Goal: Task Accomplishment & Management: Manage account settings

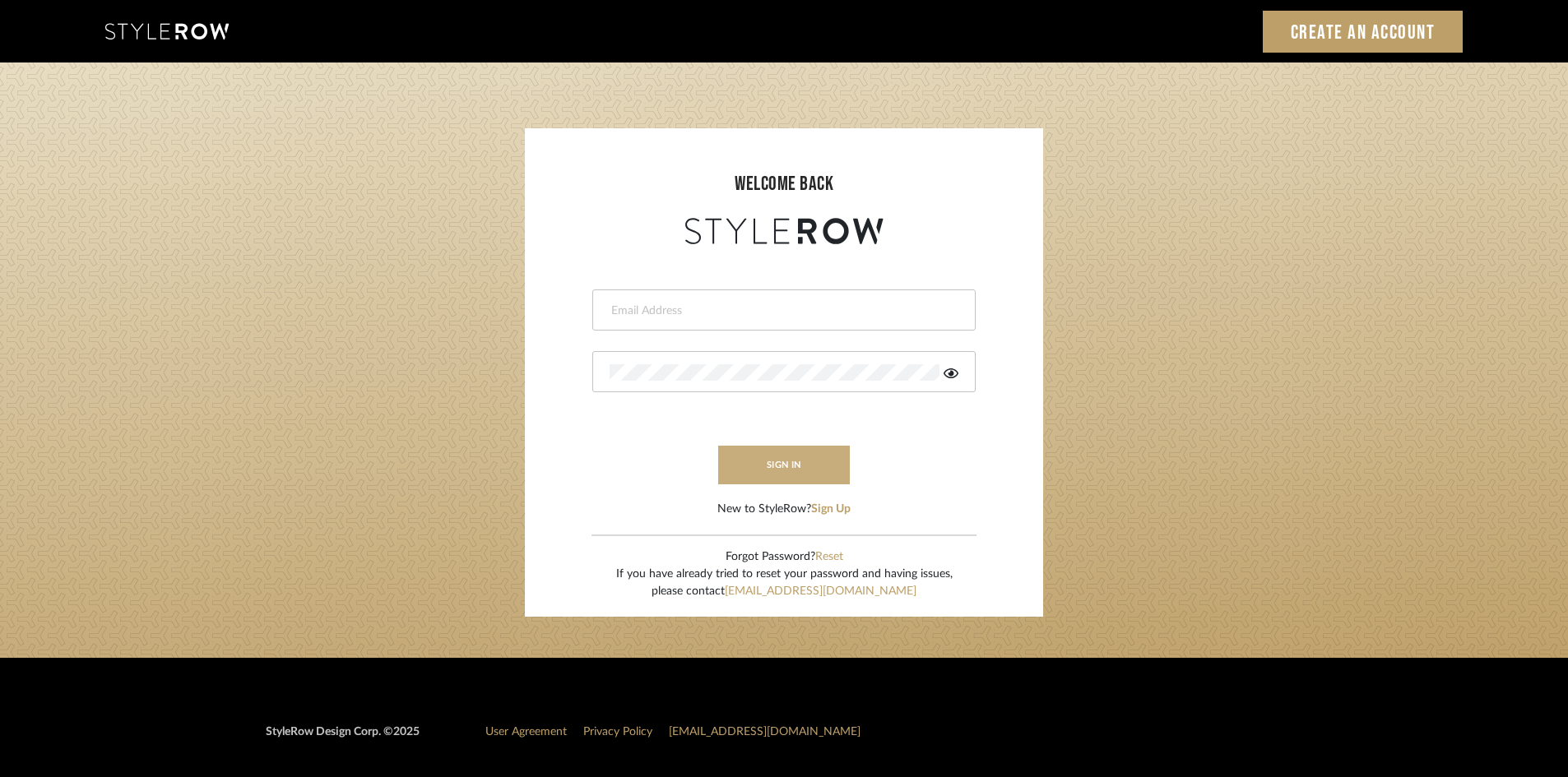
type input "[PERSON_NAME][EMAIL_ADDRESS][DOMAIN_NAME]"
click at [796, 461] on button "sign in" at bounding box center [784, 465] width 132 height 39
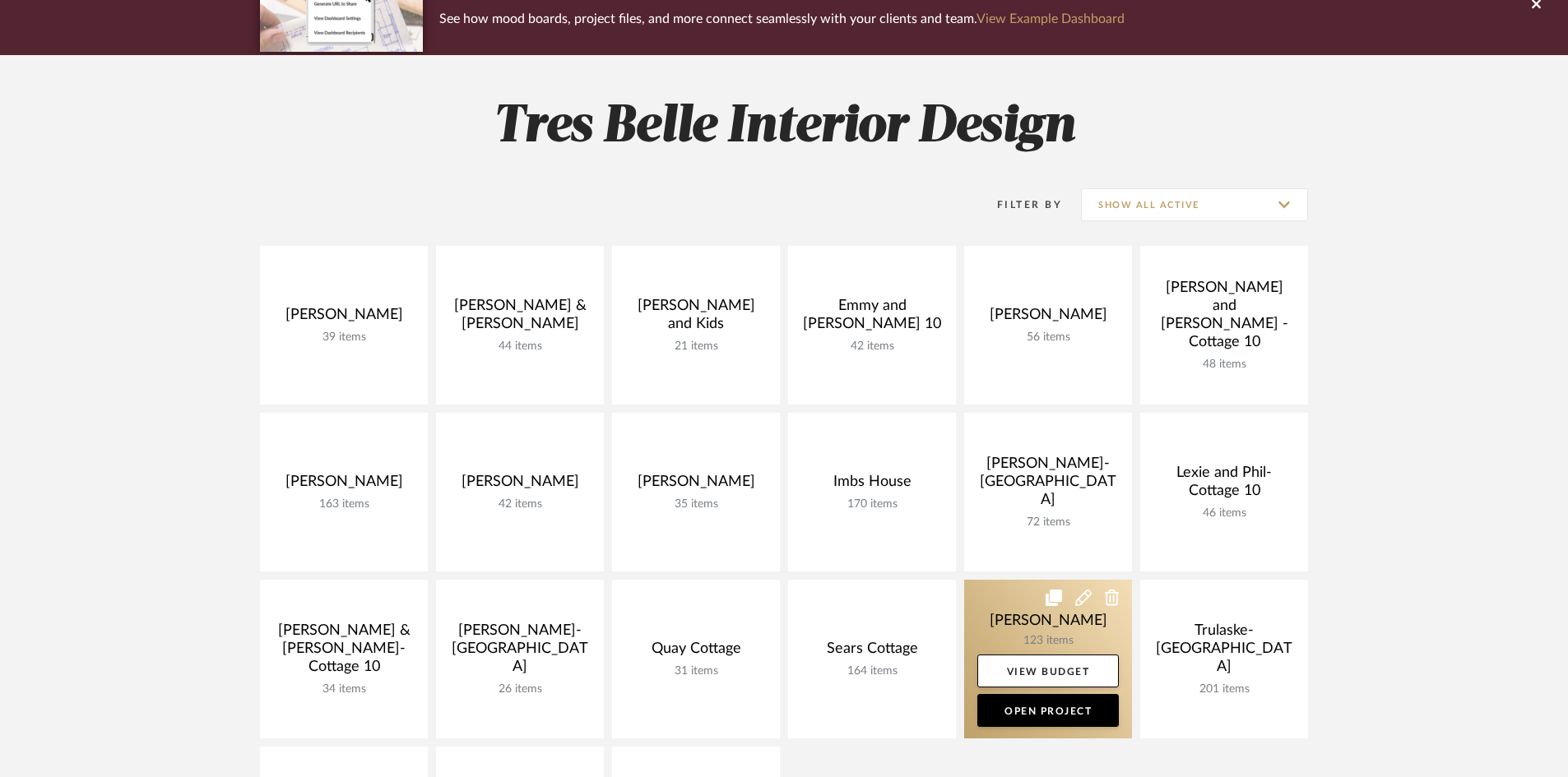
scroll to position [164, 0]
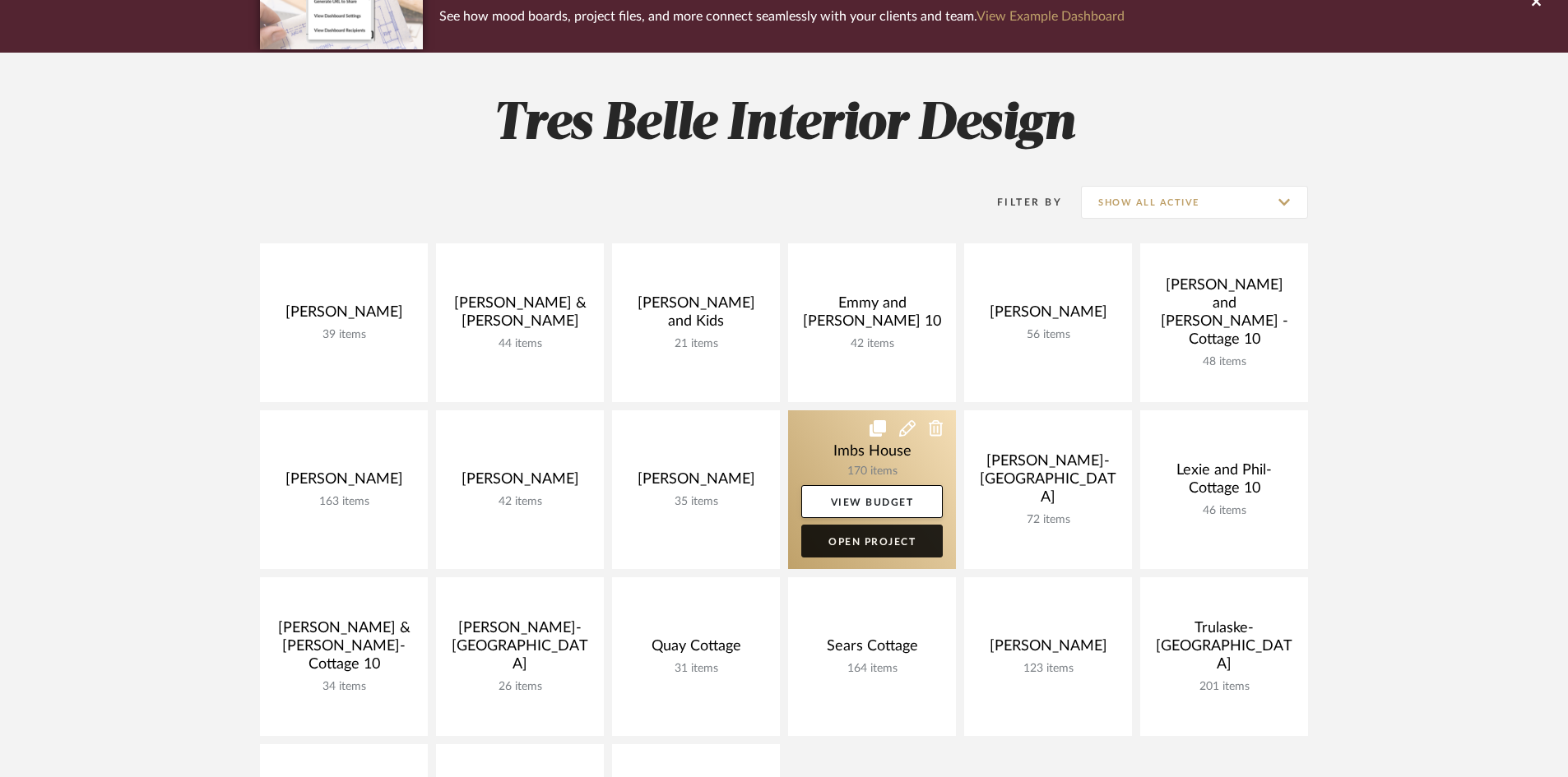
click at [867, 533] on link "Open Project" at bounding box center [872, 541] width 142 height 33
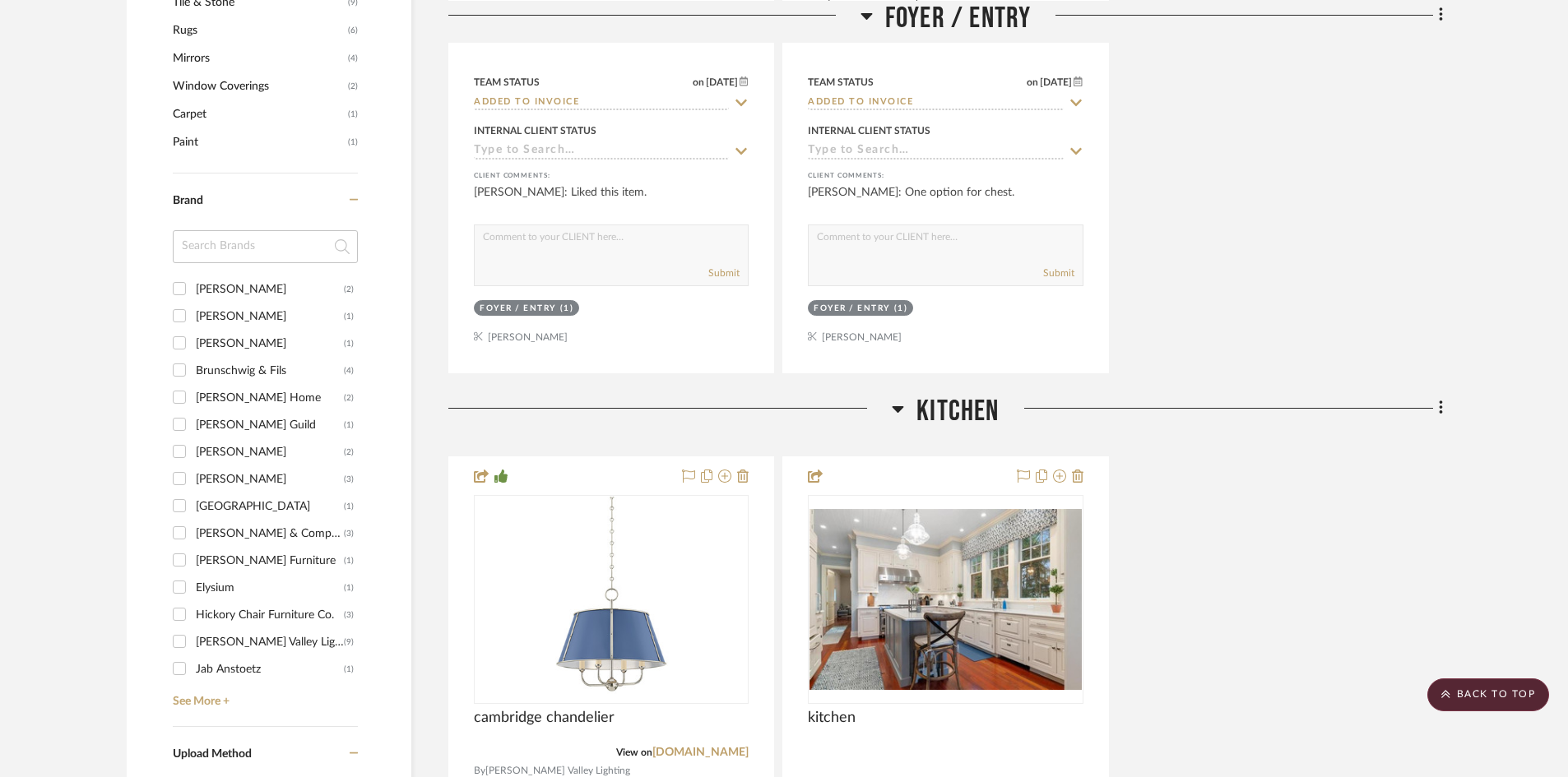
scroll to position [1563, 0]
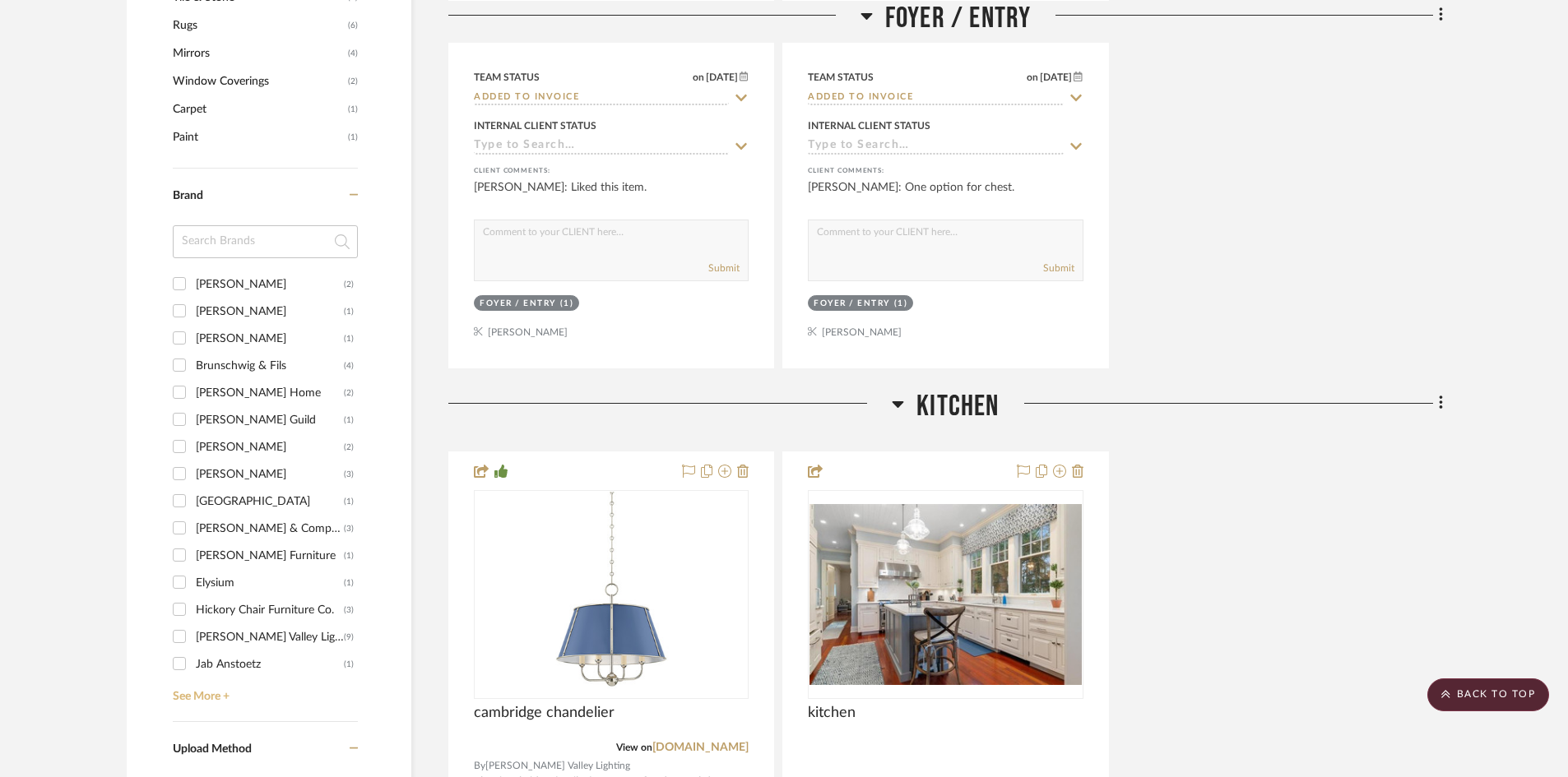
click at [214, 692] on link "See More +" at bounding box center [263, 690] width 190 height 26
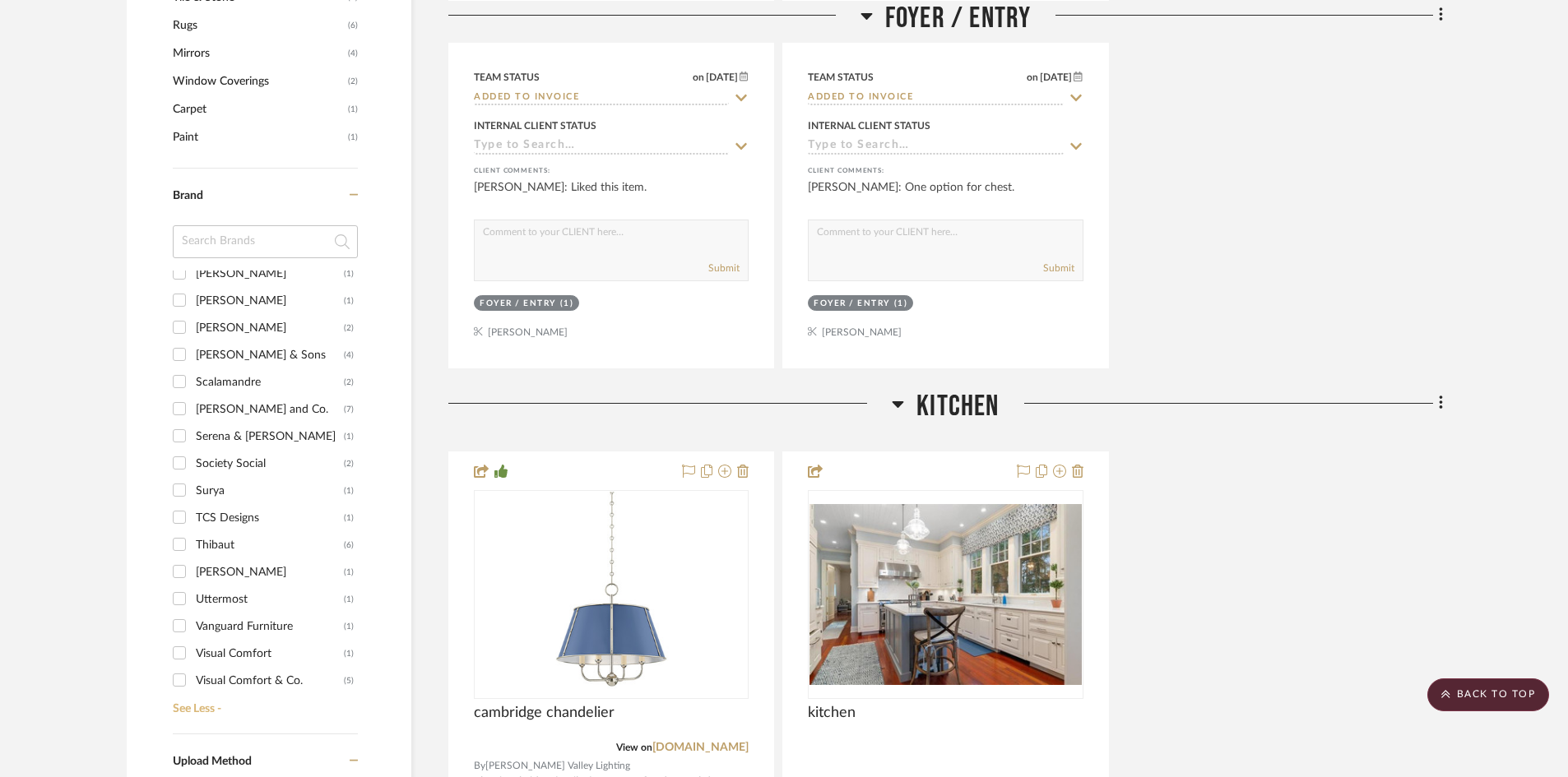
scroll to position [1151, 0]
click at [179, 570] on input "Visual Comfort (1)" at bounding box center [179, 570] width 26 height 26
checkbox input "true"
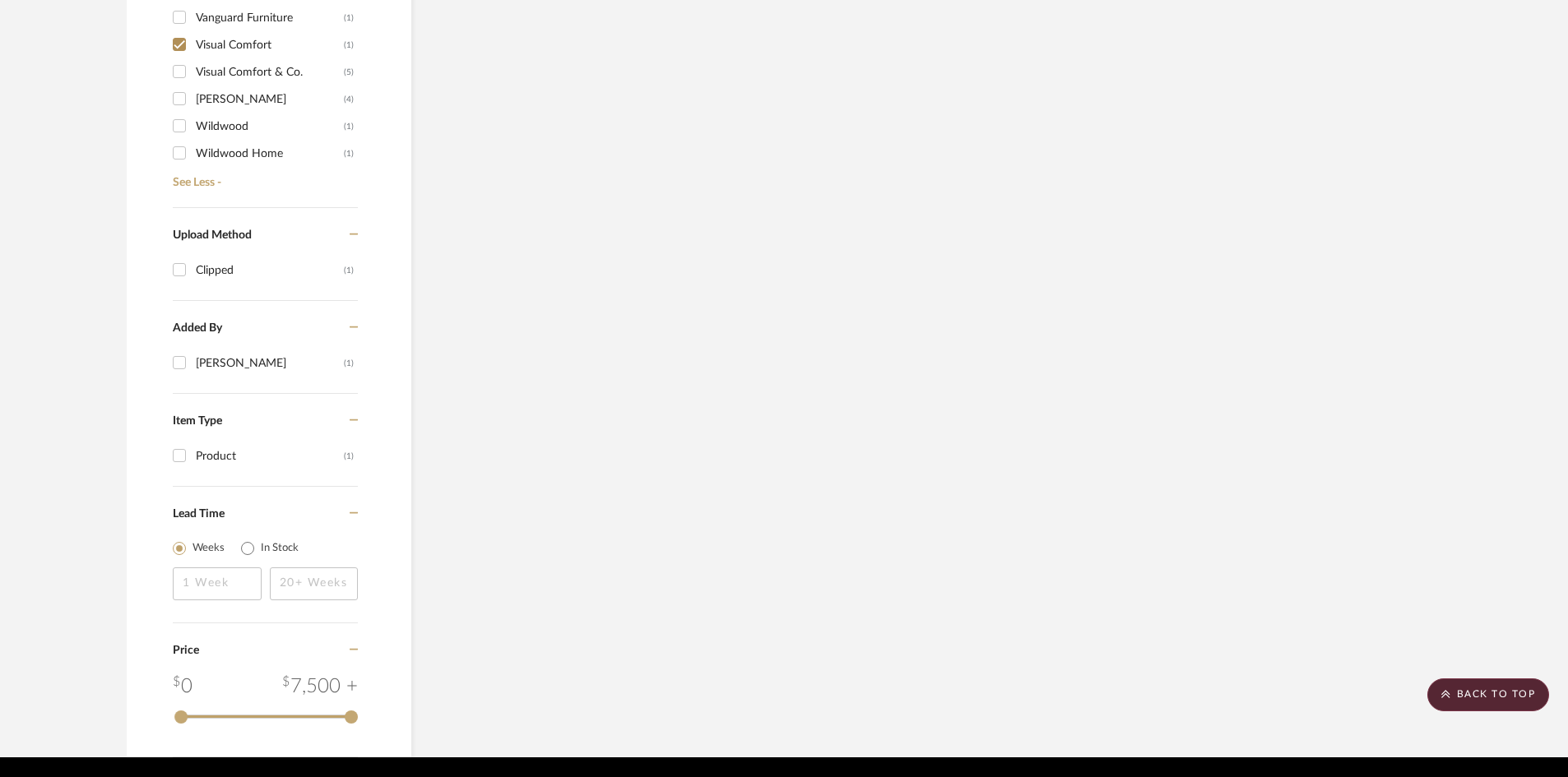
scroll to position [1400, 0]
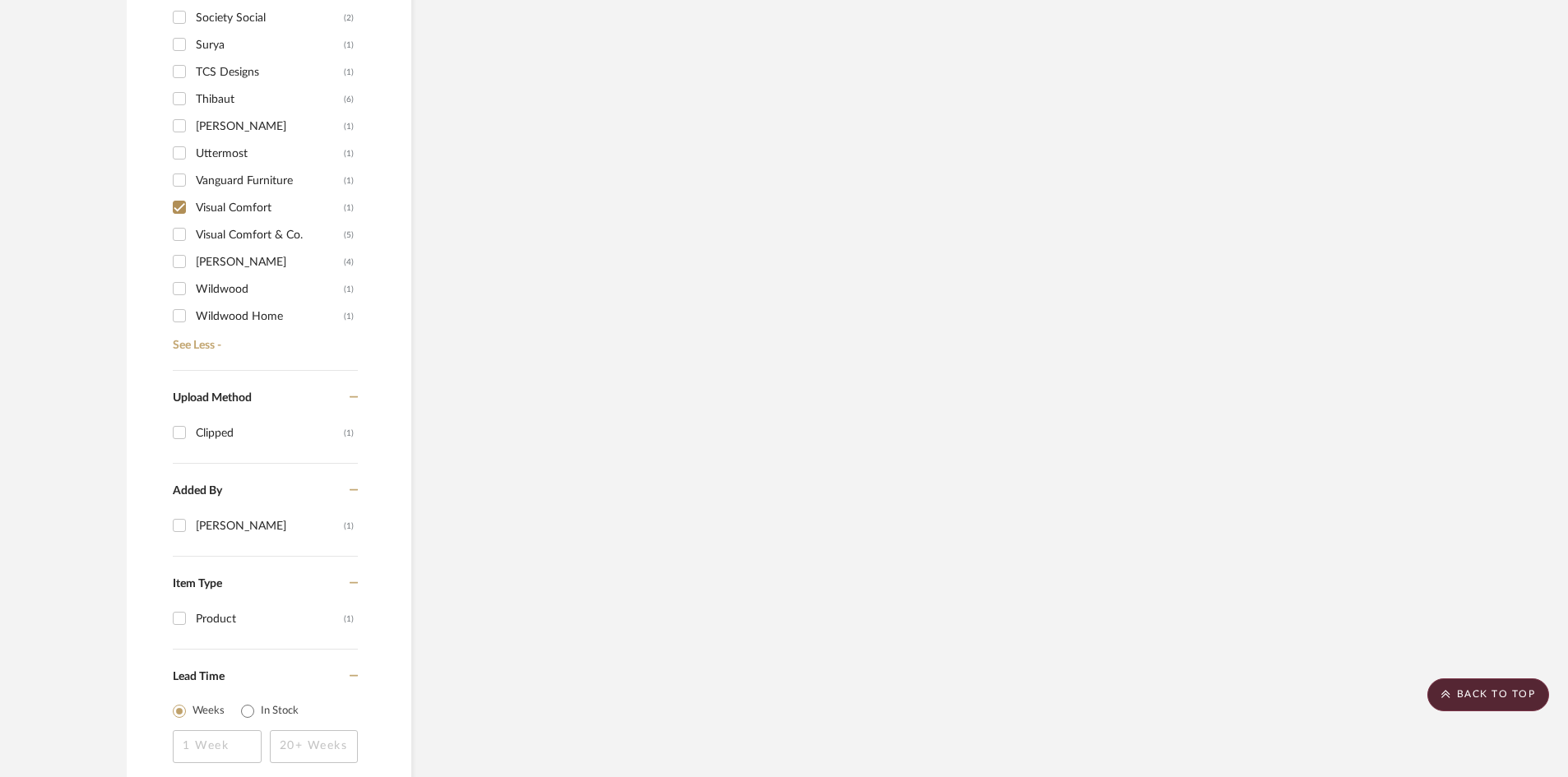
click at [179, 239] on input "Visual Comfort & Co. (5)" at bounding box center [179, 234] width 26 height 26
checkbox input "true"
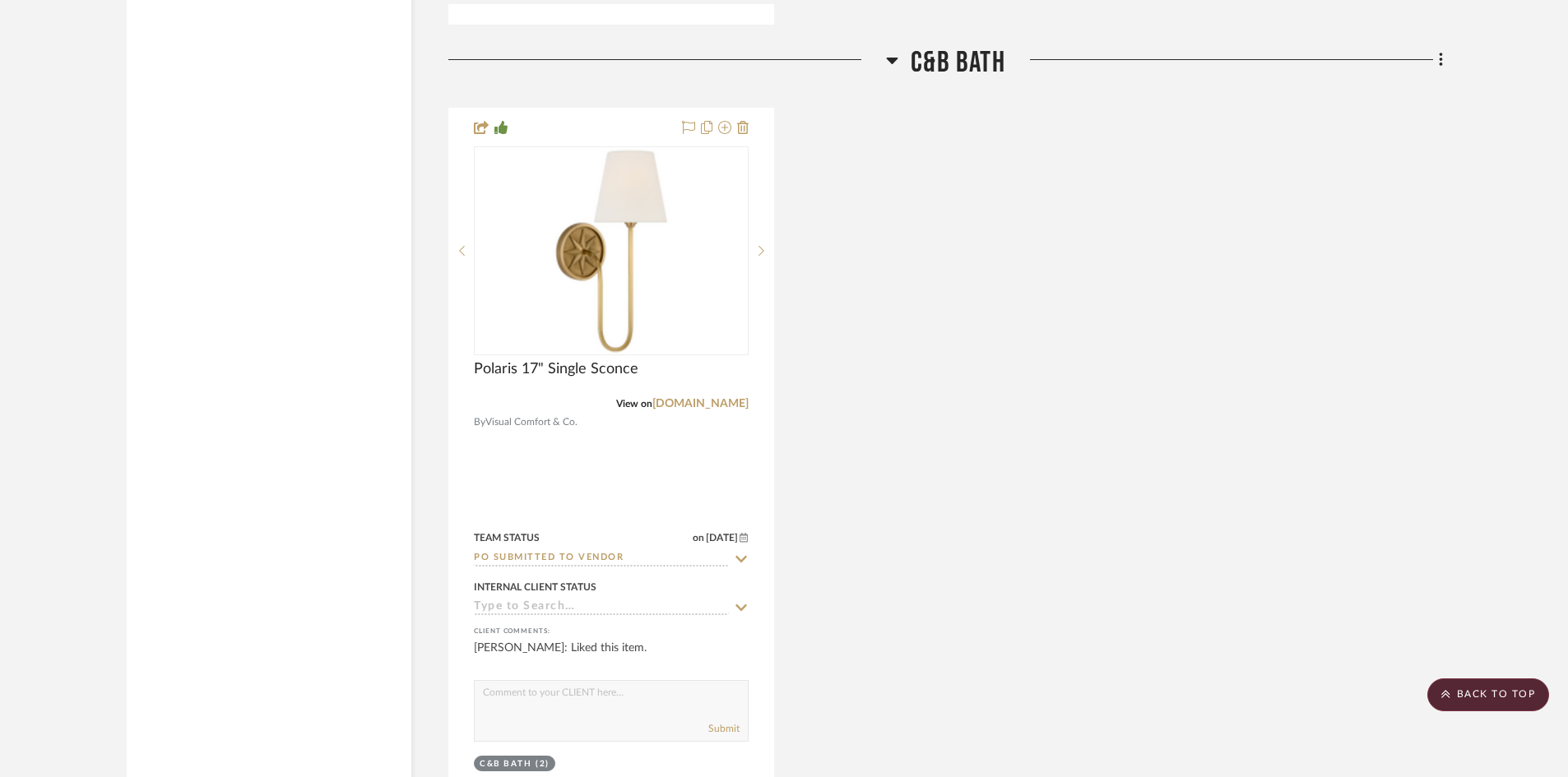
scroll to position [2789, 0]
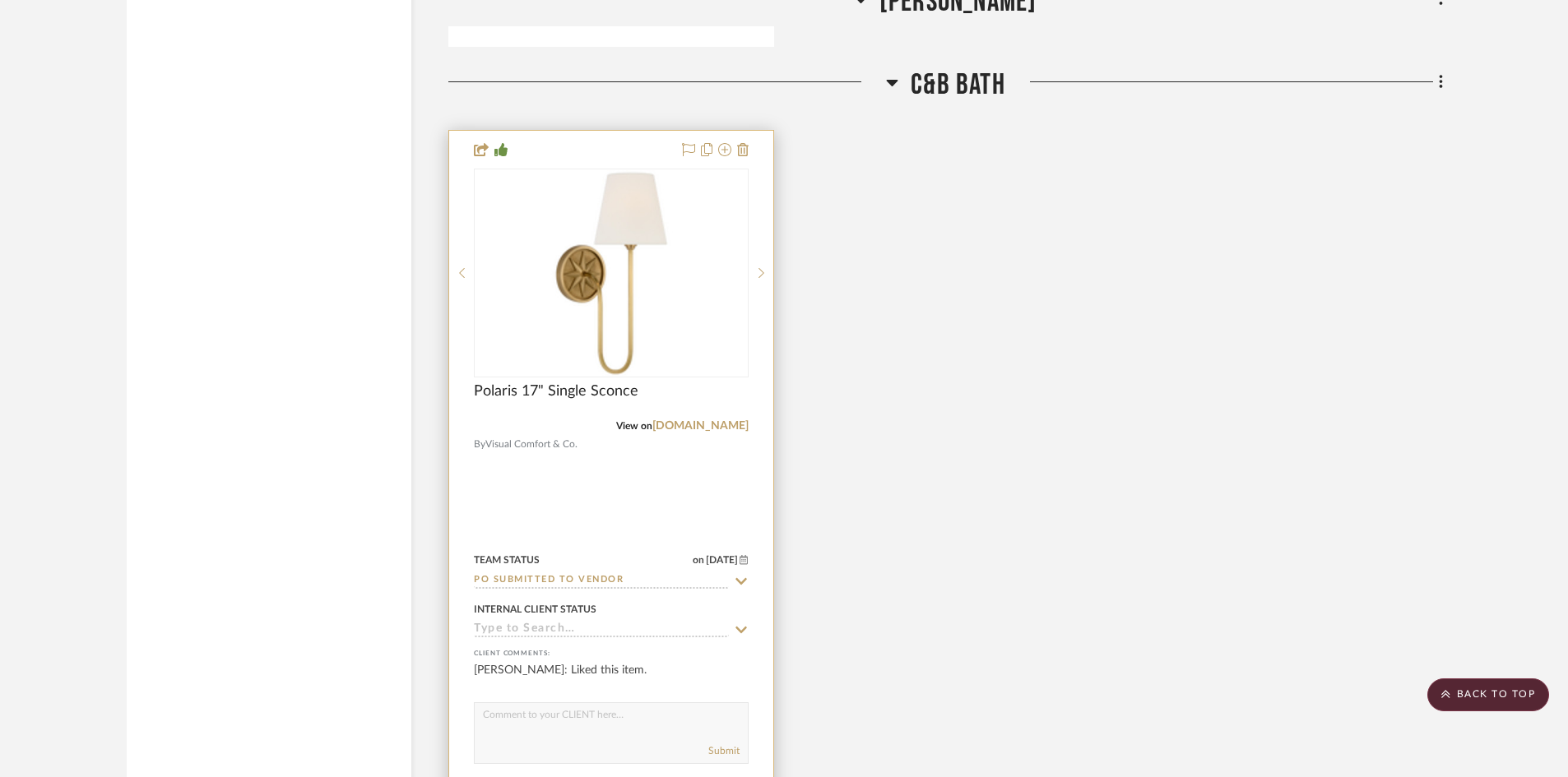
click at [632, 578] on input "PO Submitted to Vendor" at bounding box center [601, 581] width 255 height 16
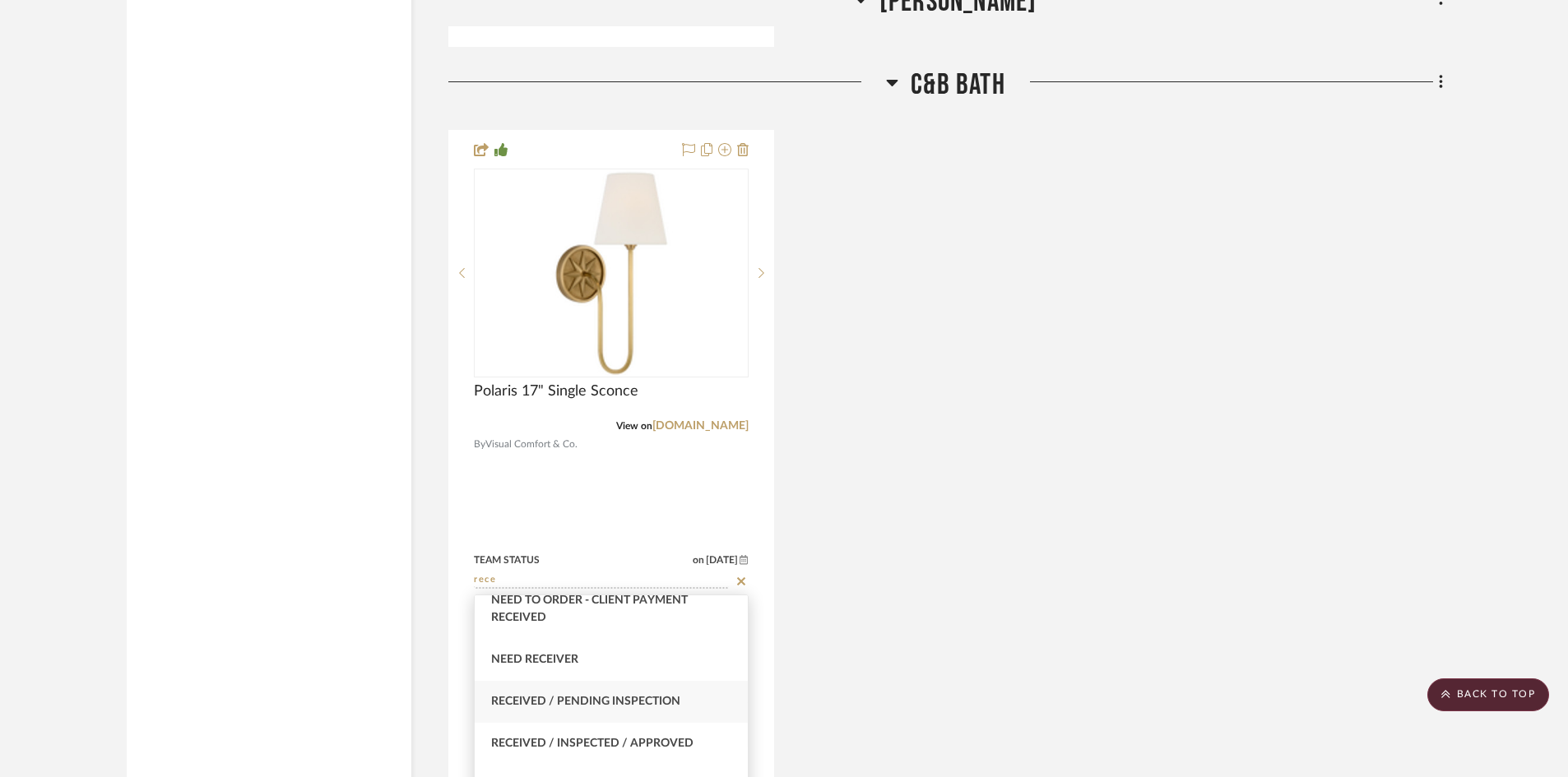
scroll to position [82, 0]
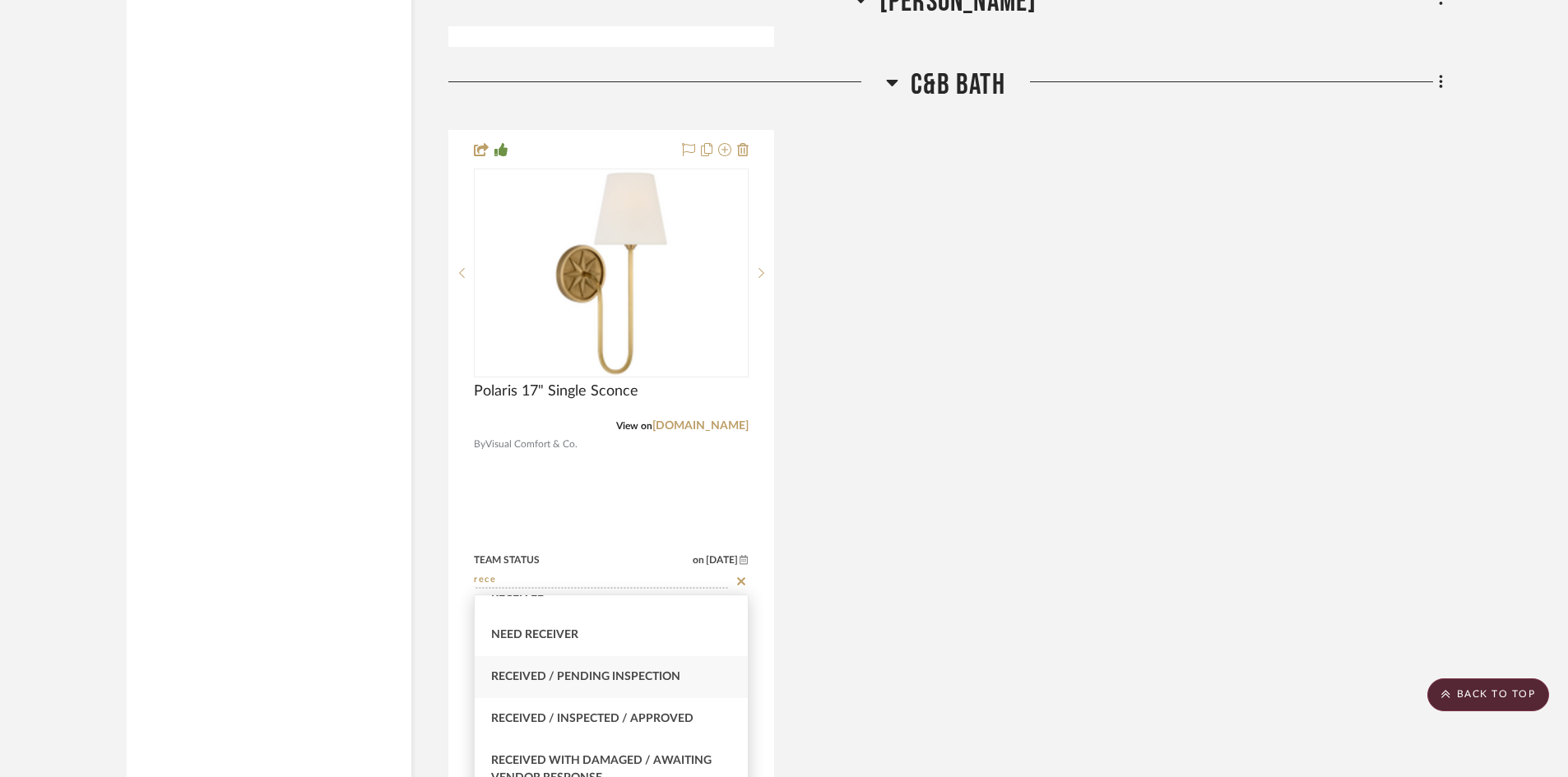
type input "rece"
click at [593, 675] on span "Received / Pending Inspection" at bounding box center [586, 677] width 190 height 12
type input "10/6/2025"
type input "Received / Pending Inspection"
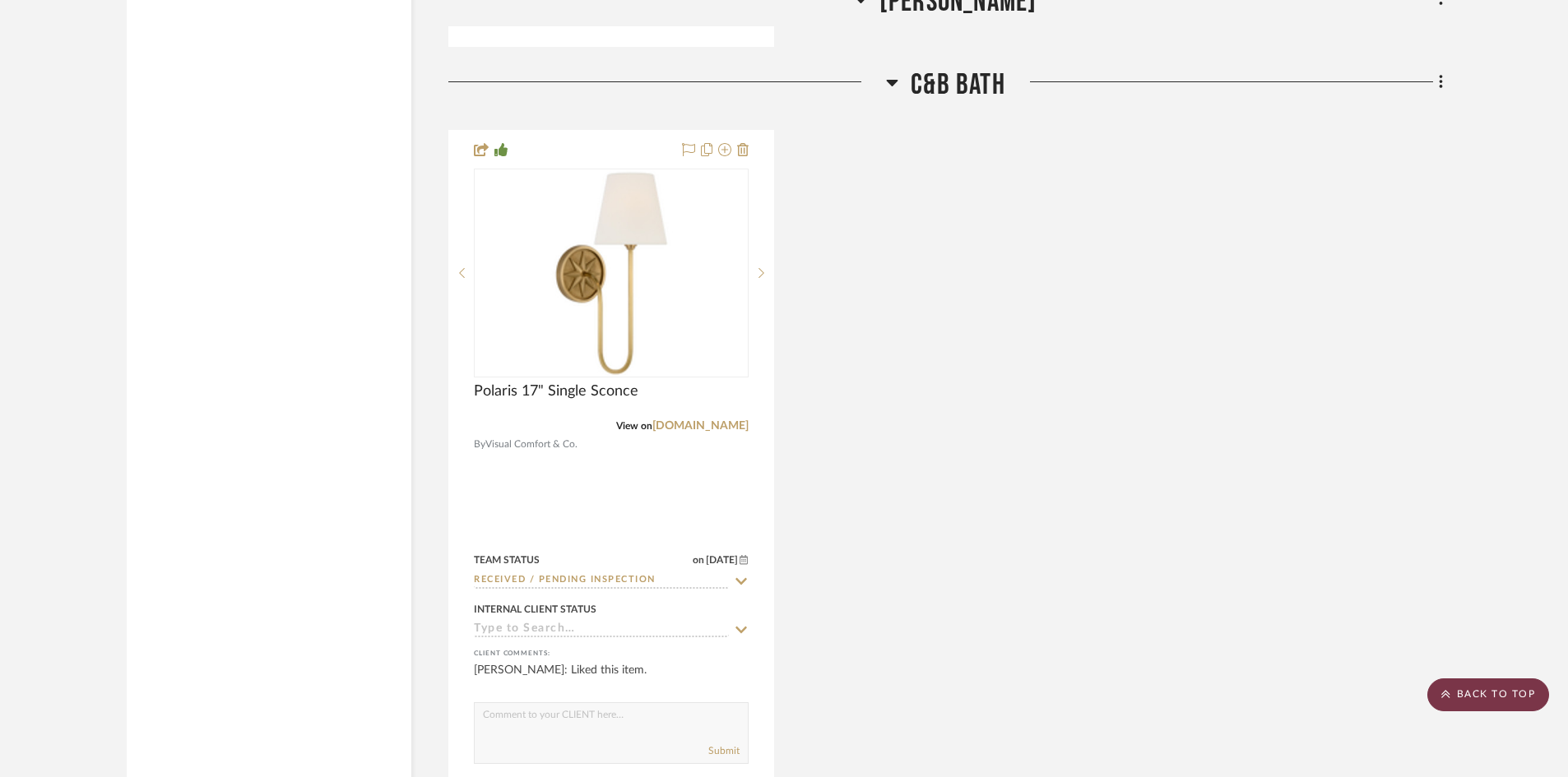
click at [1516, 693] on scroll-to-top-button "BACK TO TOP" at bounding box center [1488, 695] width 122 height 33
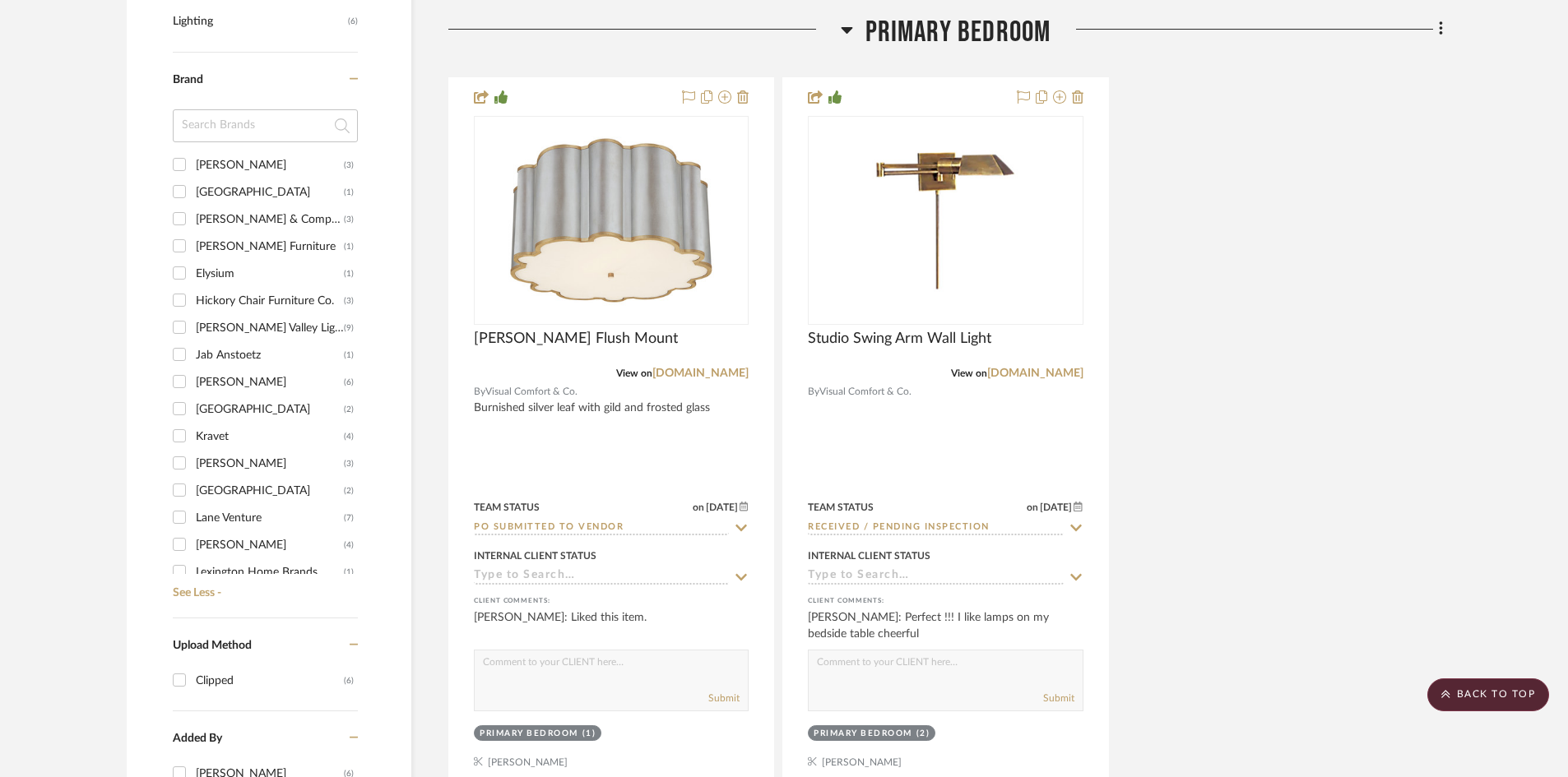
scroll to position [164, 0]
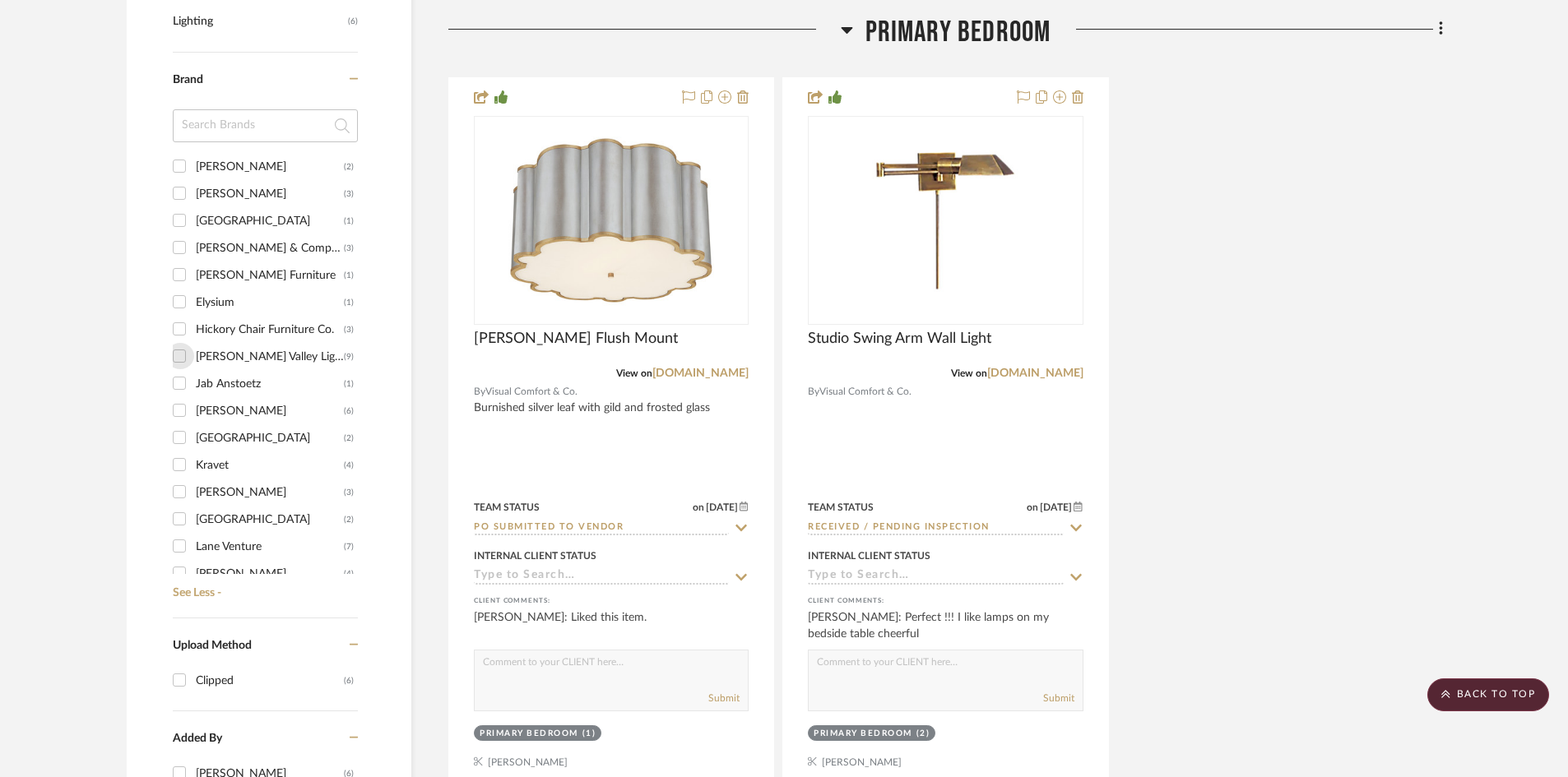
click at [178, 355] on input "Hudson Valley Lighting (9)" at bounding box center [179, 356] width 26 height 26
checkbox input "true"
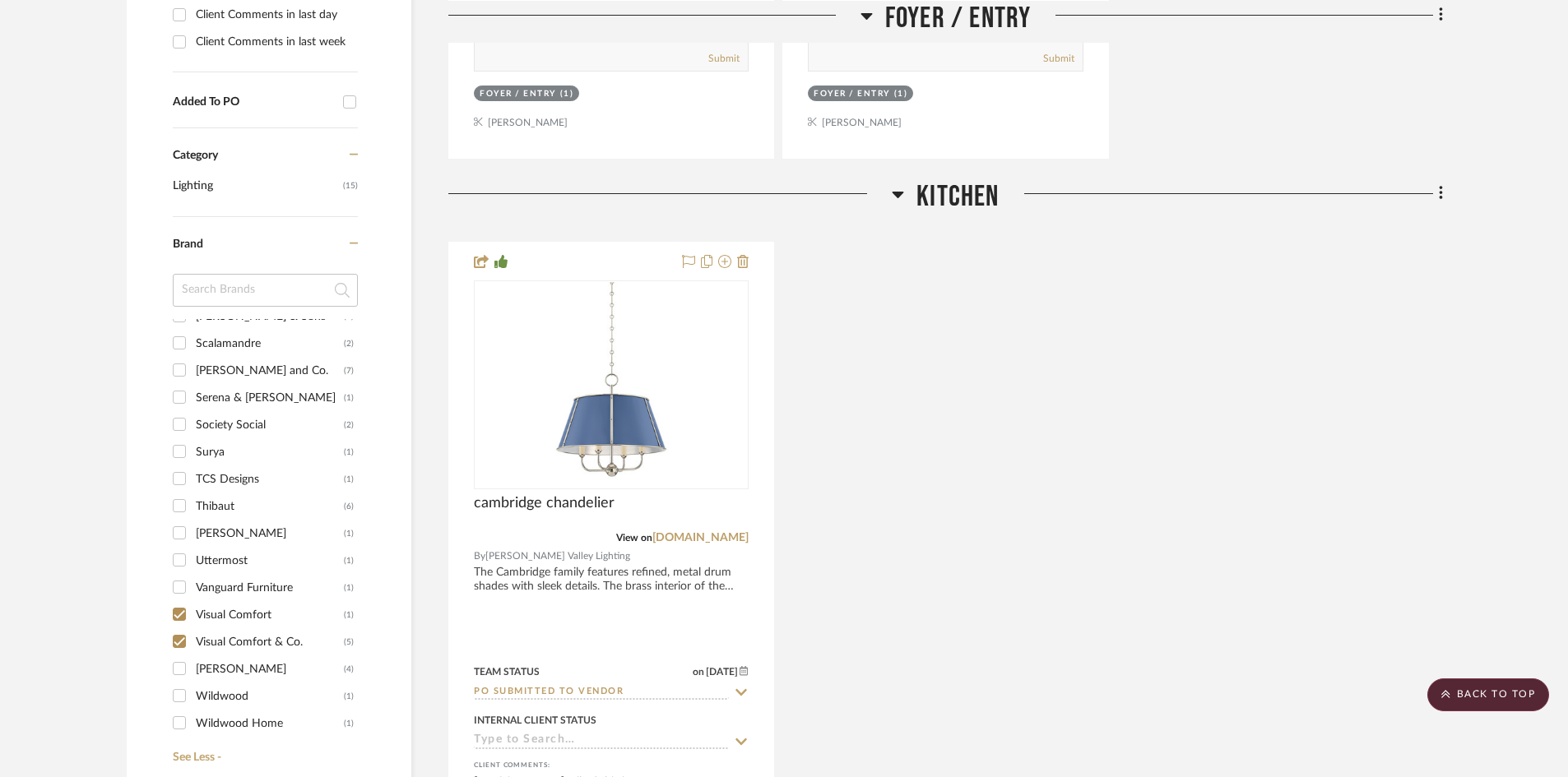
scroll to position [1233, 0]
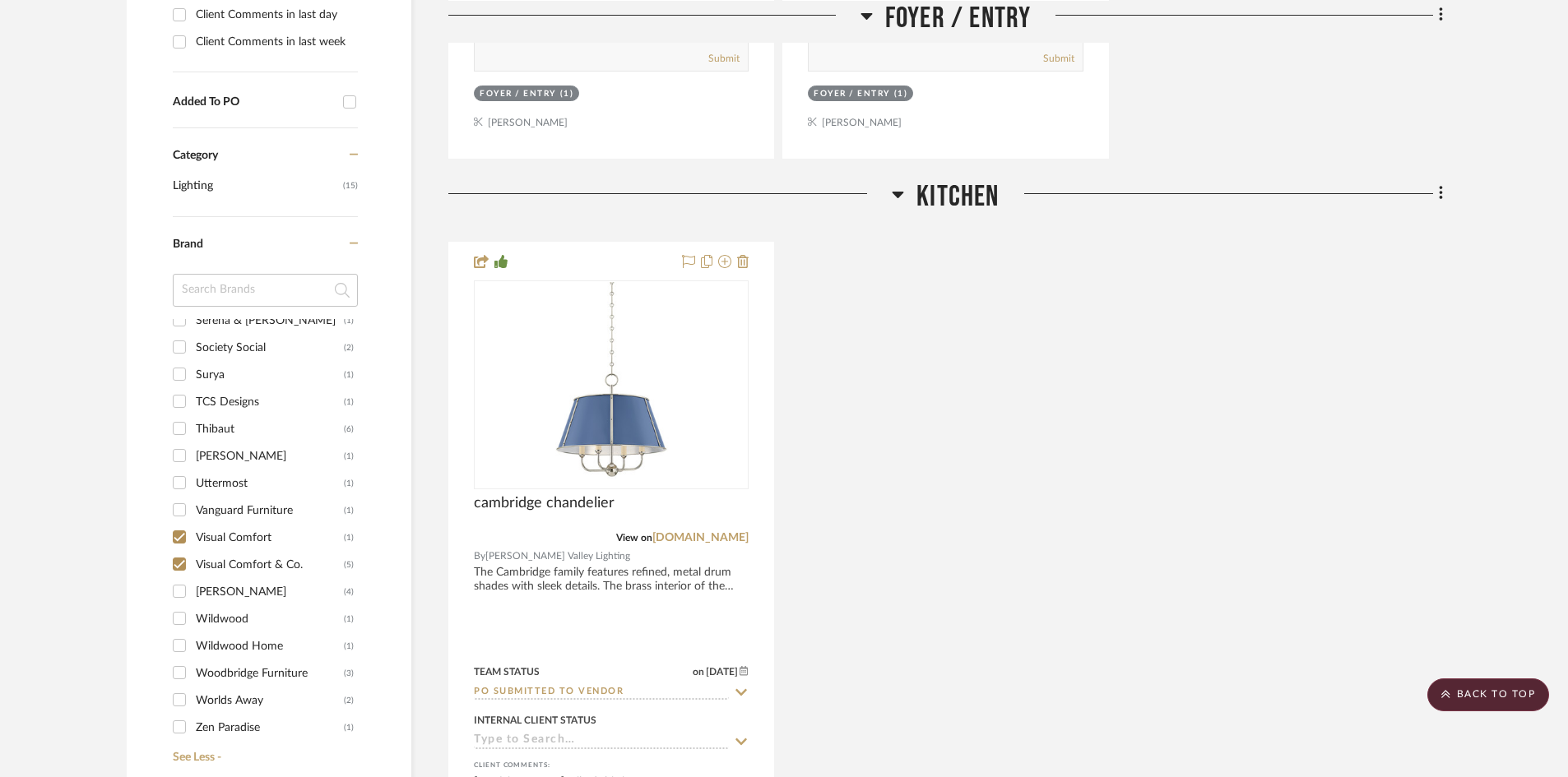
click at [179, 539] on input "Visual Comfort (1)" at bounding box center [179, 537] width 26 height 26
checkbox input "false"
click at [179, 562] on input "Visual Comfort & Co. (5)" at bounding box center [179, 564] width 26 height 26
checkbox input "false"
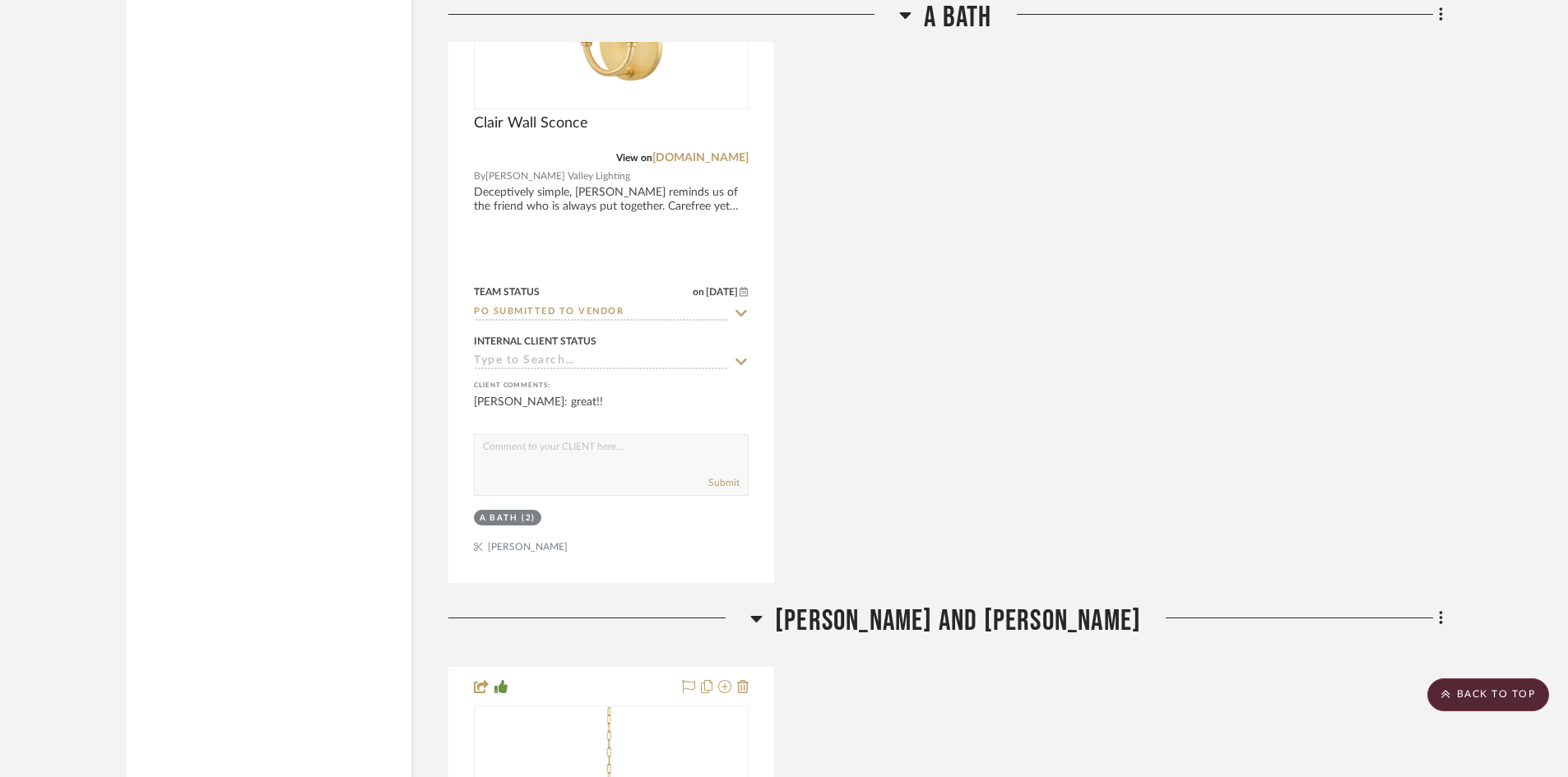
scroll to position [3865, 0]
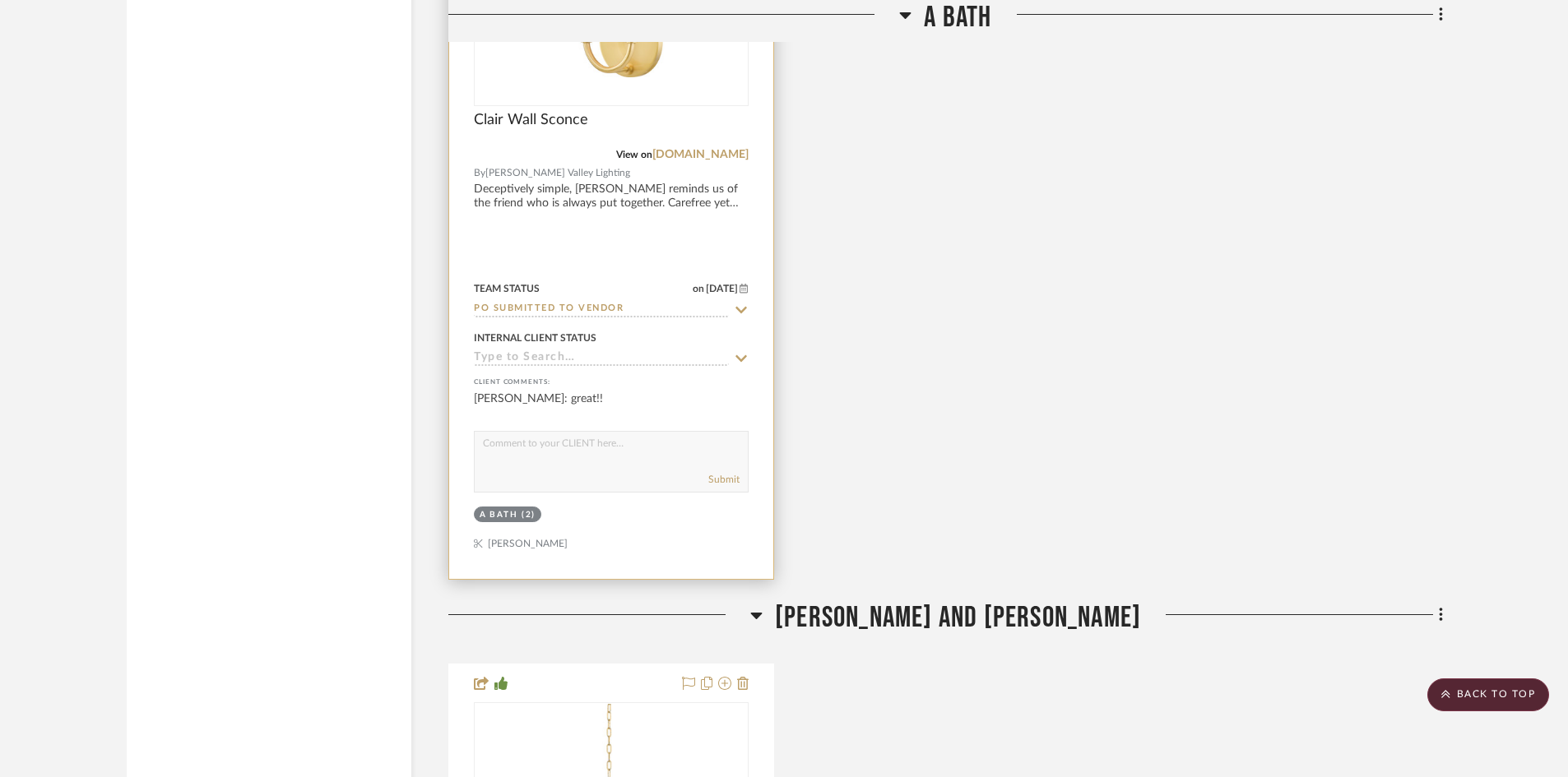
click at [623, 308] on input "PO Submitted to Vendor" at bounding box center [601, 310] width 255 height 16
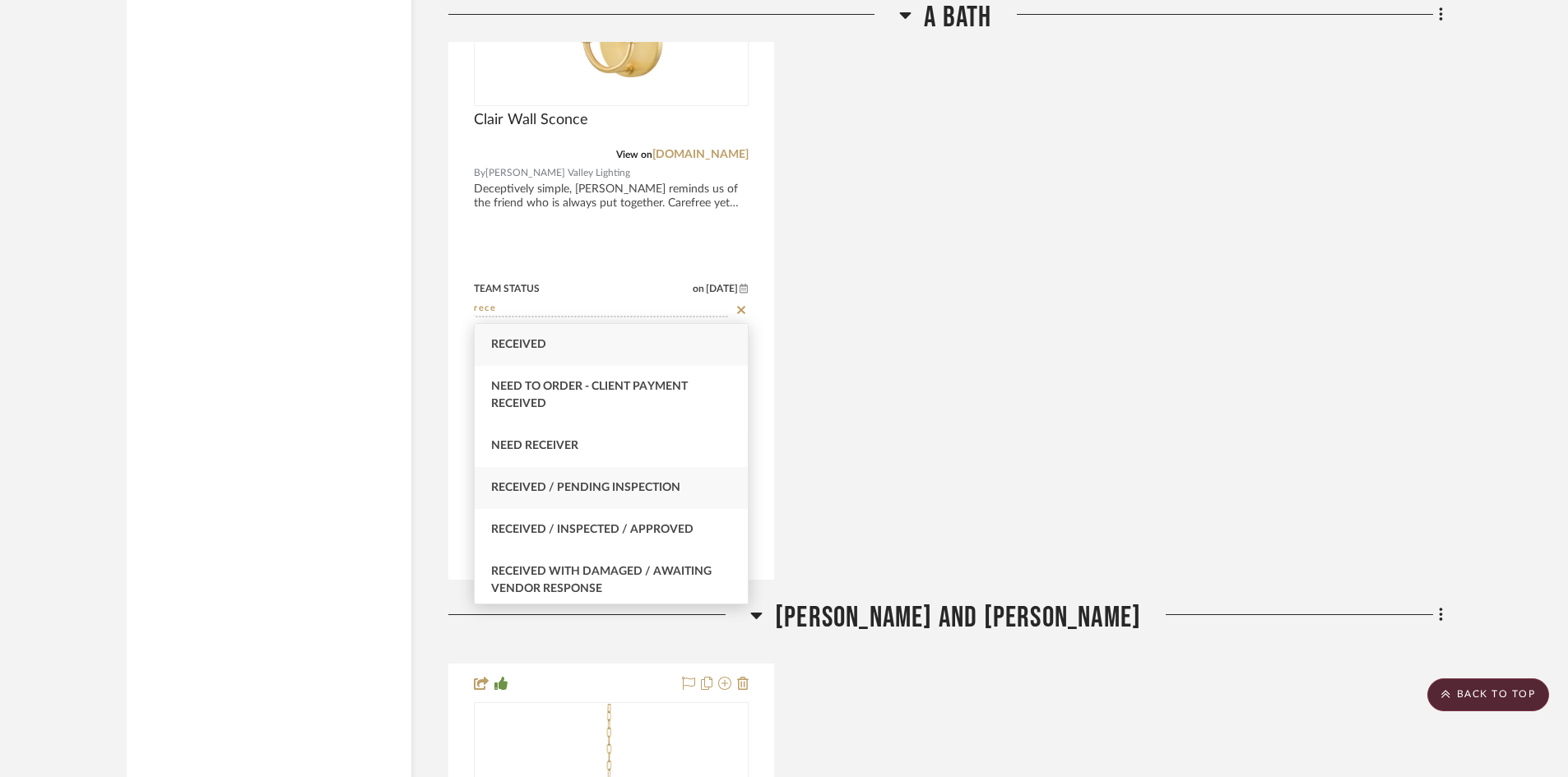
type input "rece"
click at [605, 477] on div "Received / Pending Inspection" at bounding box center [610, 488] width 273 height 42
type input "10/6/2025"
type input "Received / Pending Inspection"
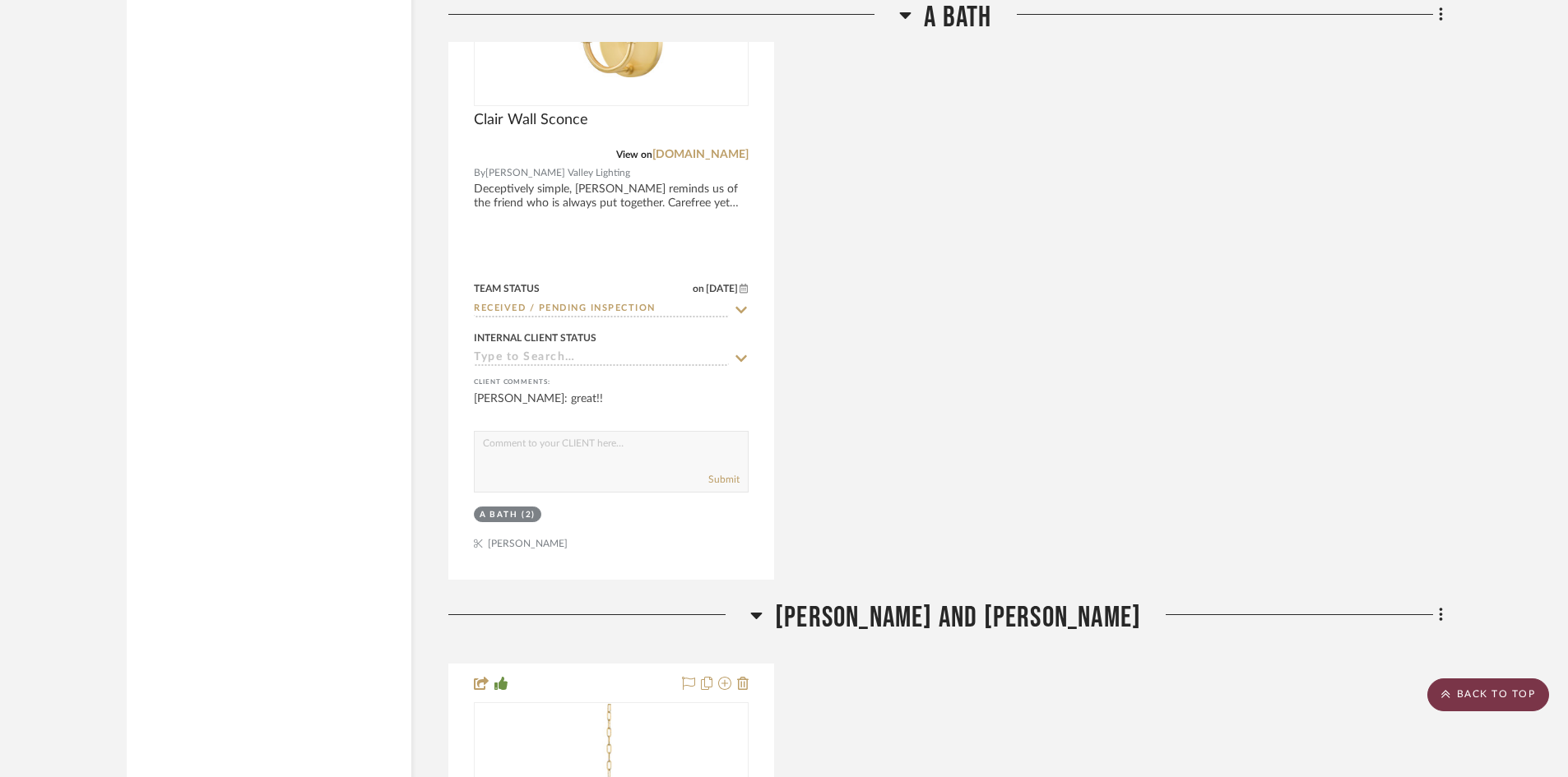
click at [1498, 689] on scroll-to-top-button "BACK TO TOP" at bounding box center [1488, 695] width 122 height 33
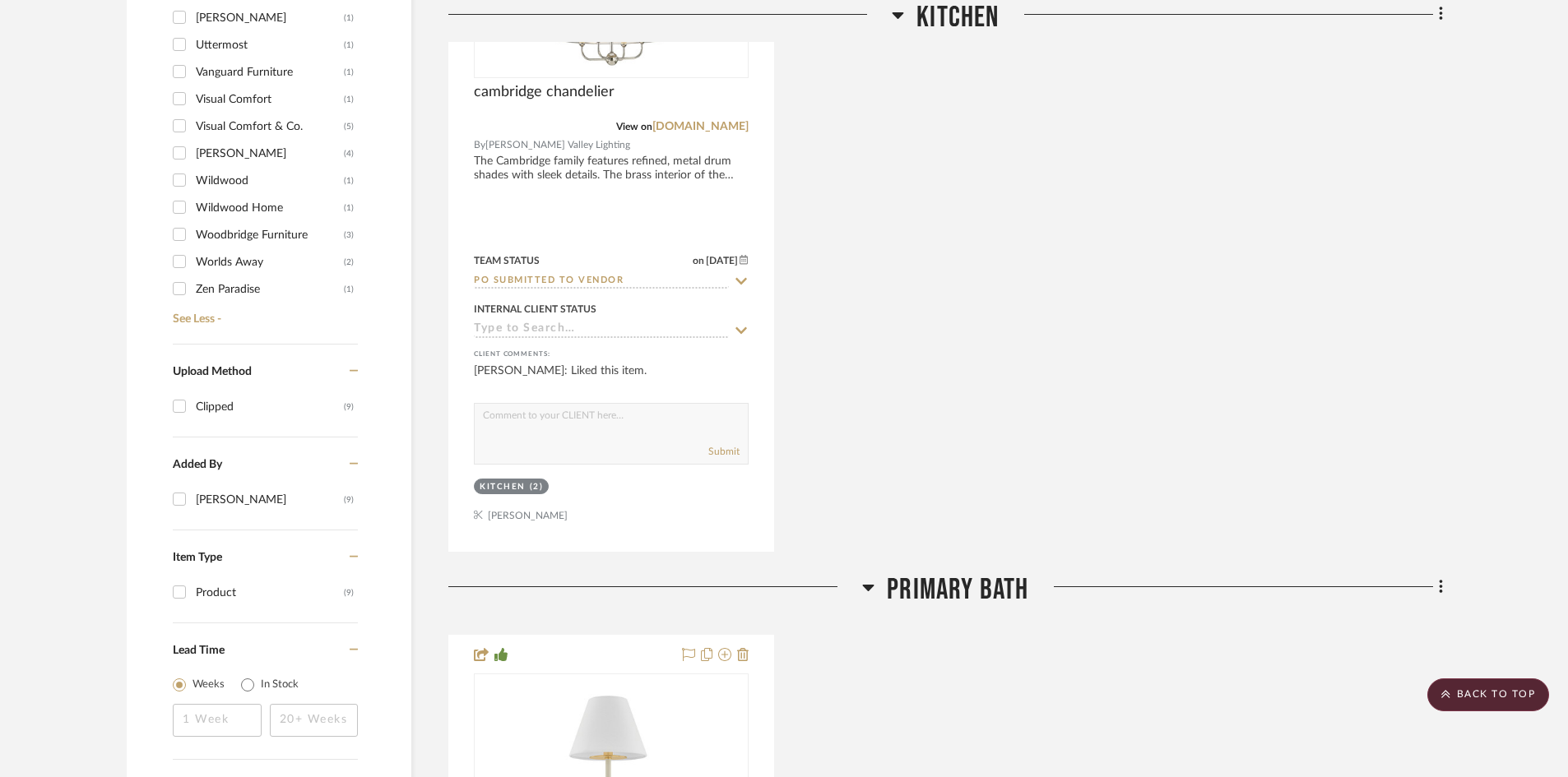
scroll to position [1398, 0]
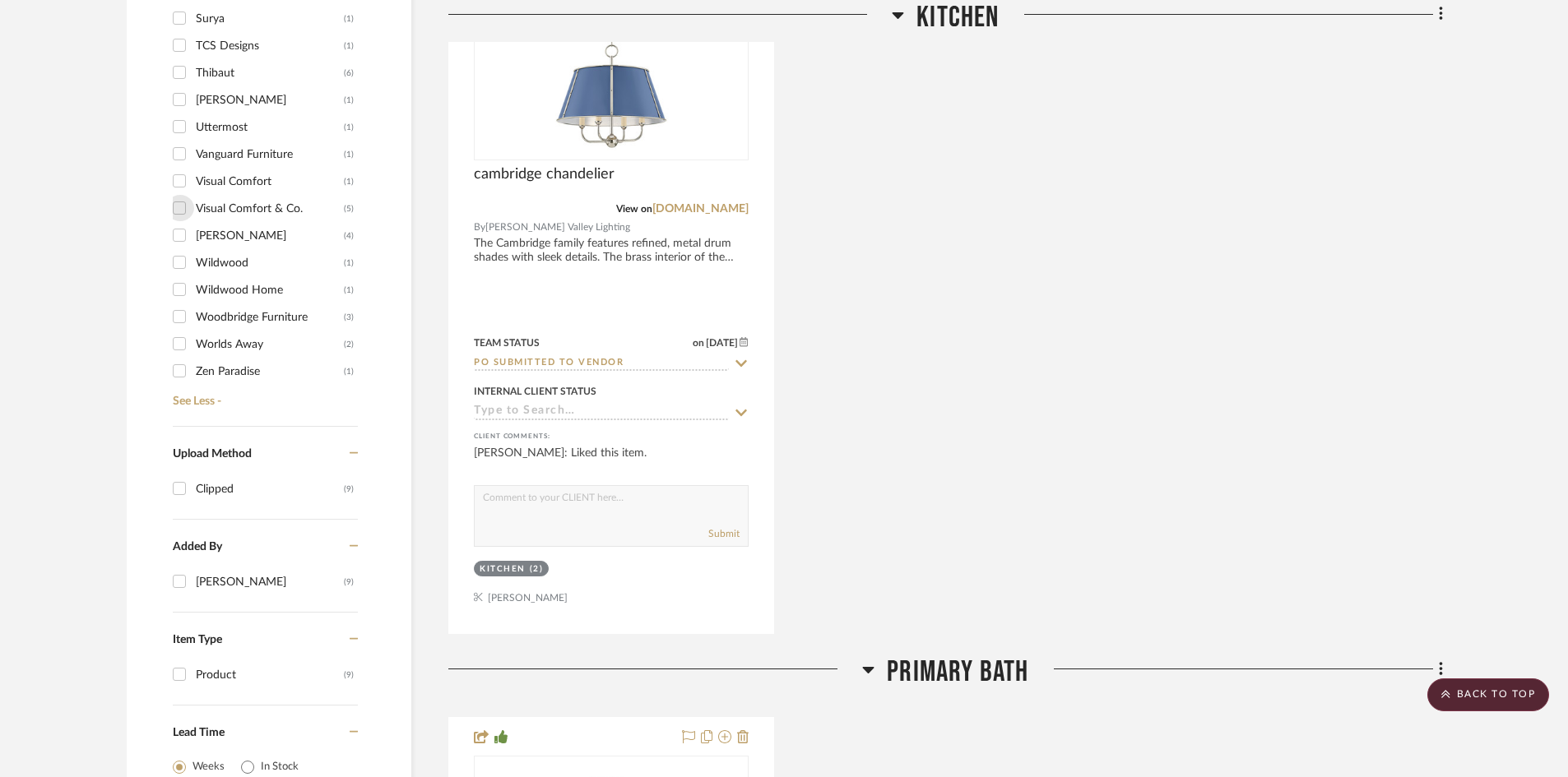
click at [182, 209] on input "Visual Comfort & Co. (5)" at bounding box center [179, 207] width 26 height 26
checkbox input "true"
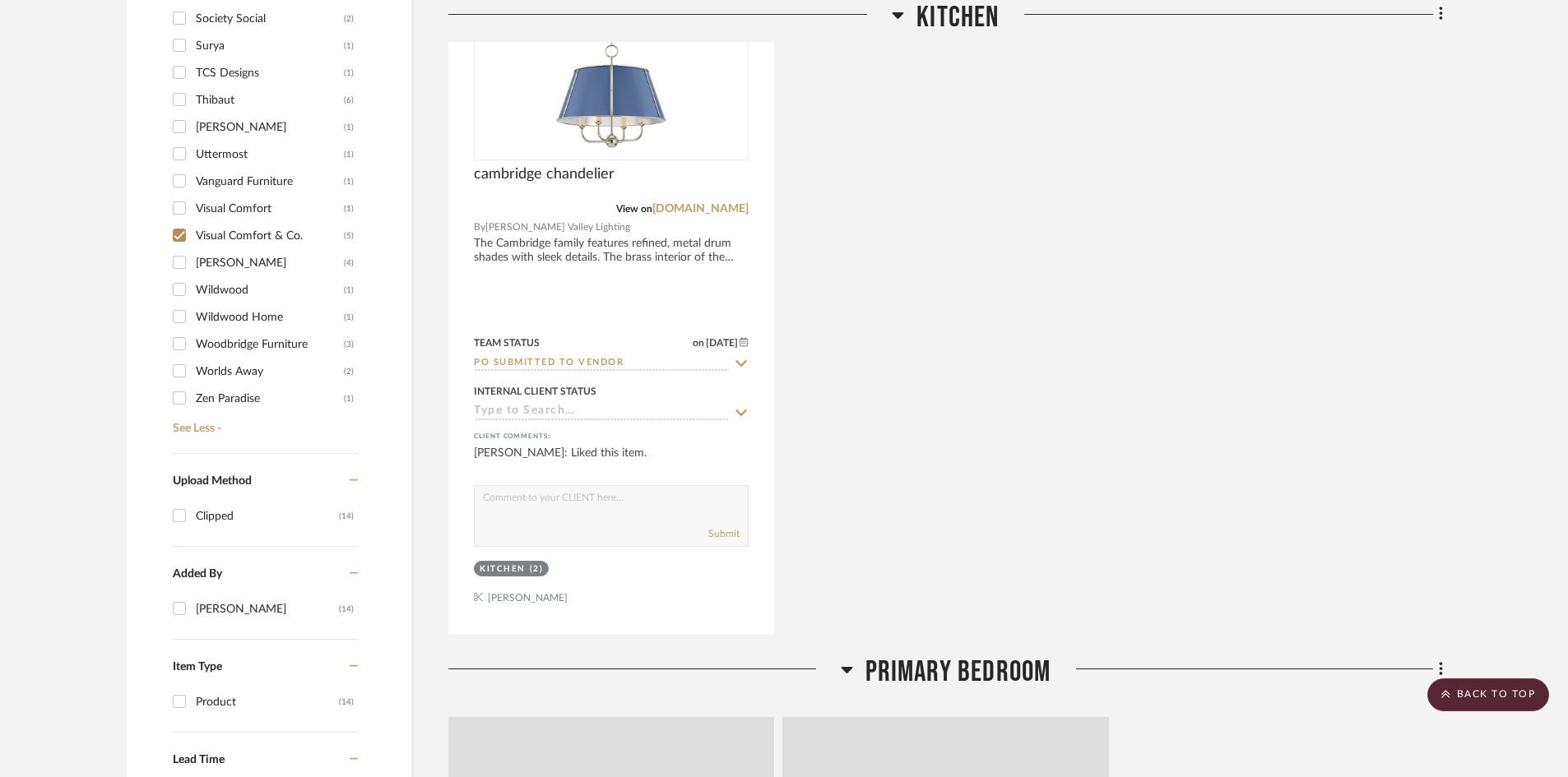
scroll to position [1425, 0]
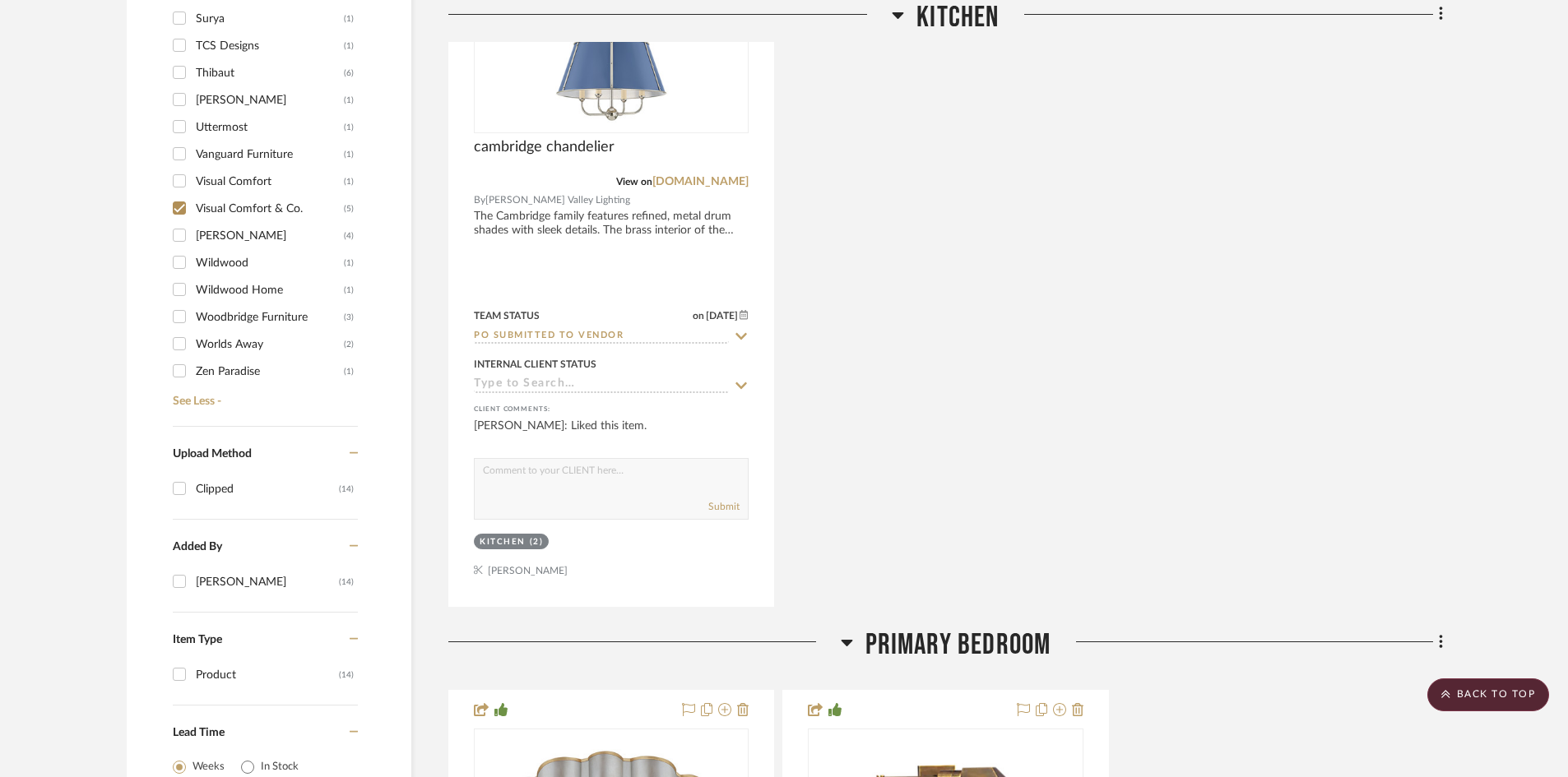
click at [181, 180] on input "Visual Comfort (1)" at bounding box center [179, 181] width 26 height 26
checkbox input "true"
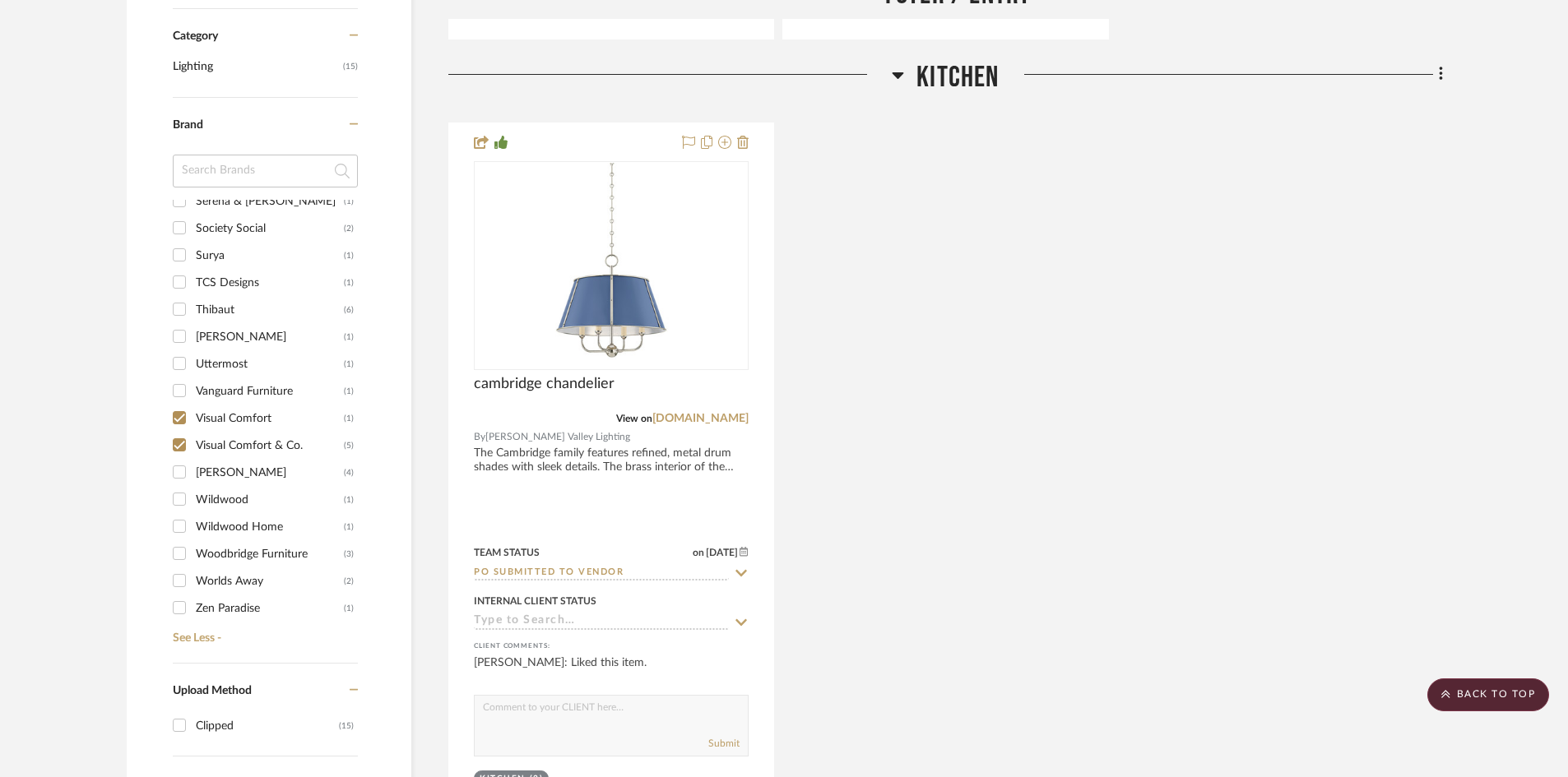
scroll to position [1179, 0]
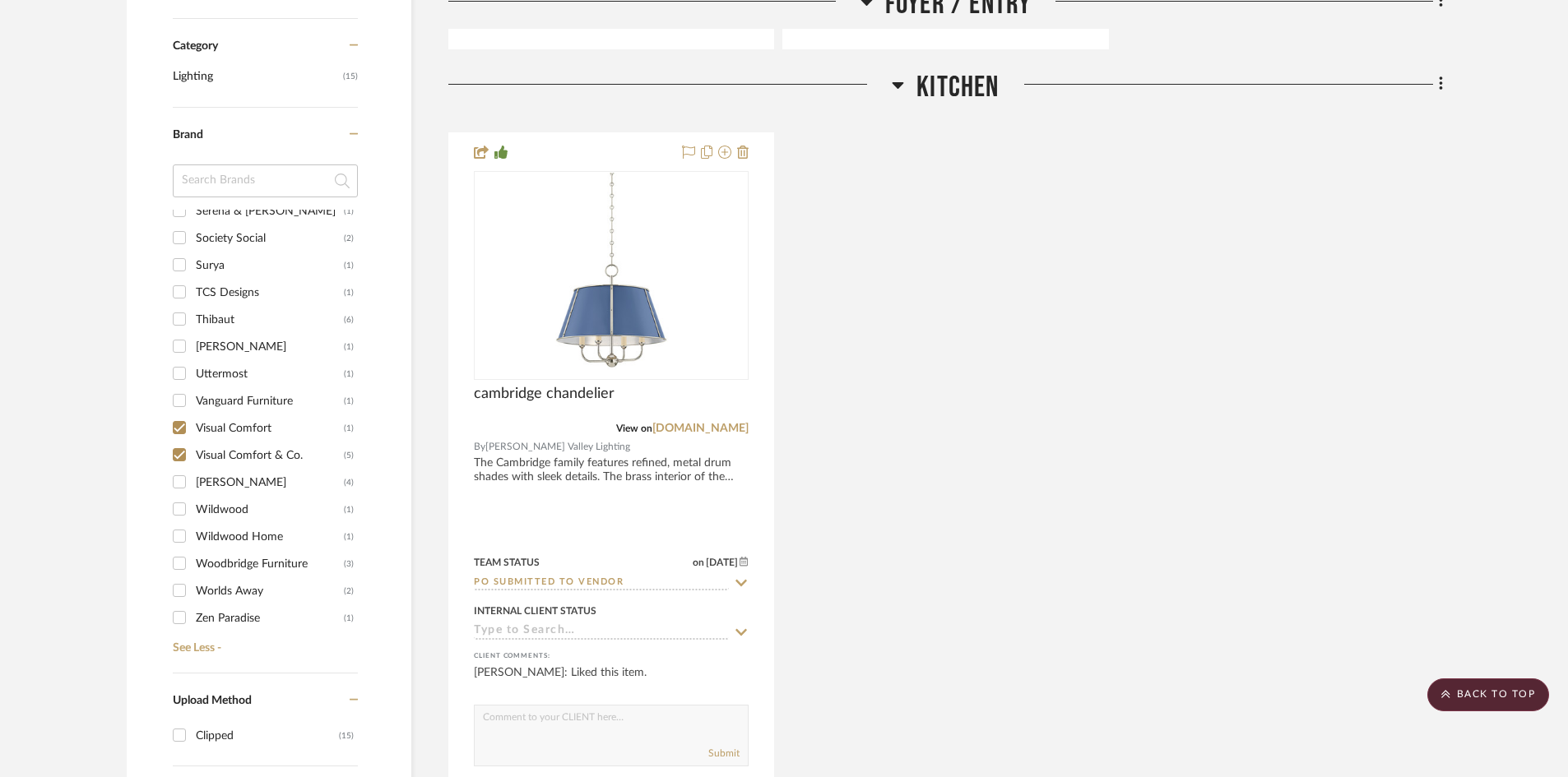
click at [184, 453] on input "Visual Comfort & Co. (5)" at bounding box center [179, 454] width 26 height 26
checkbox input "false"
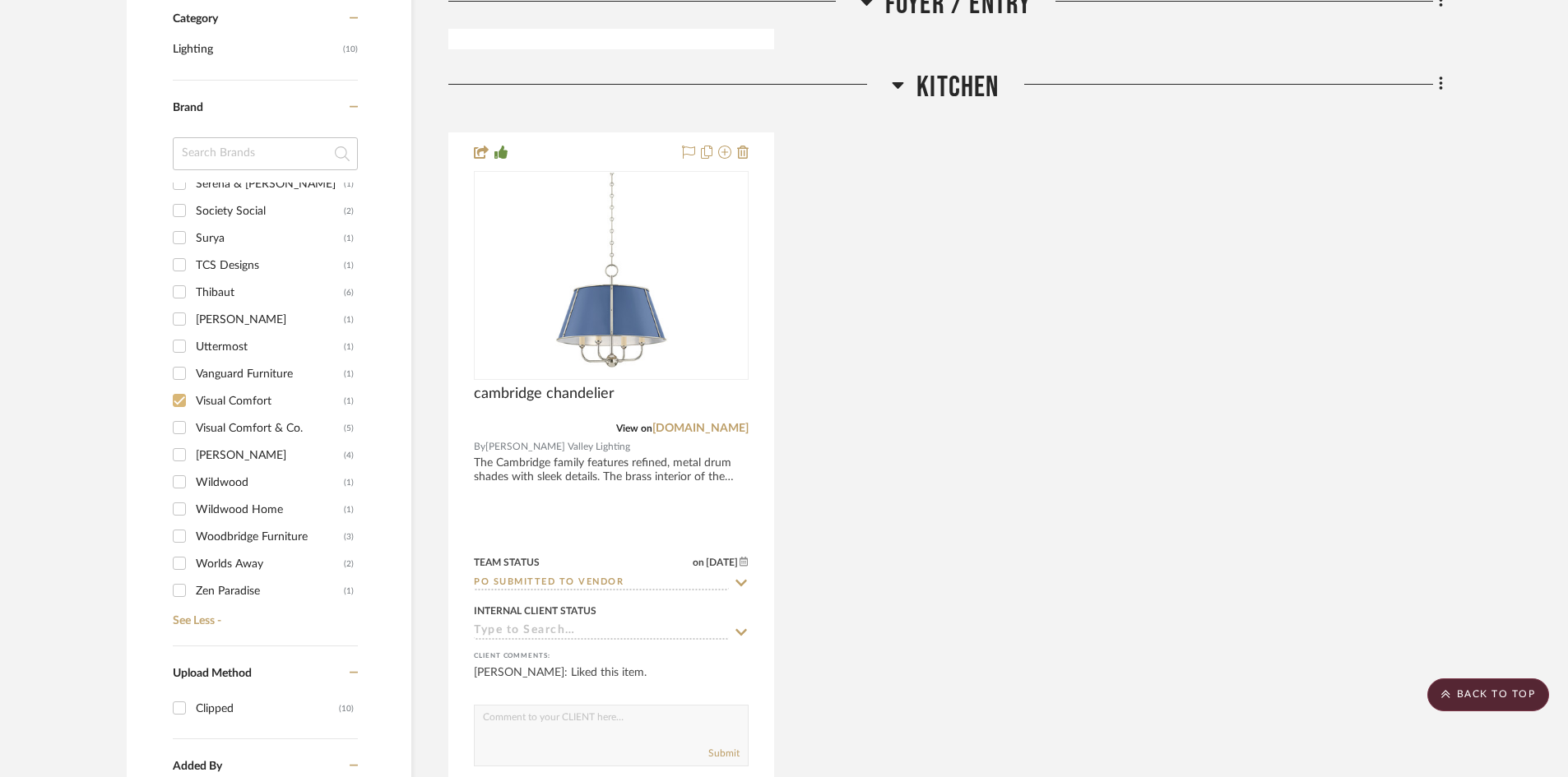
scroll to position [1151, 0]
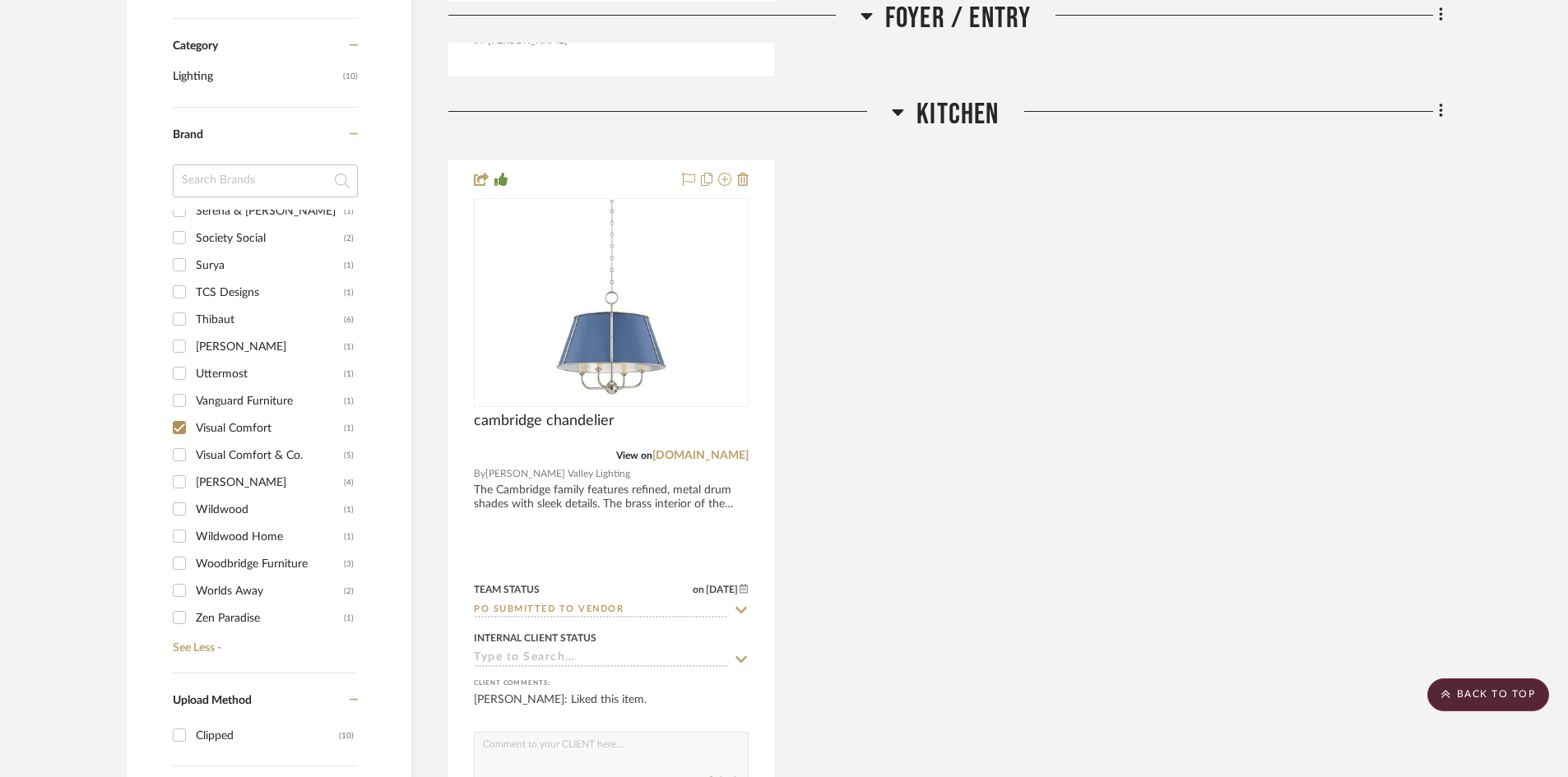
click at [178, 429] on input "Visual Comfort (1)" at bounding box center [179, 427] width 26 height 26
checkbox input "false"
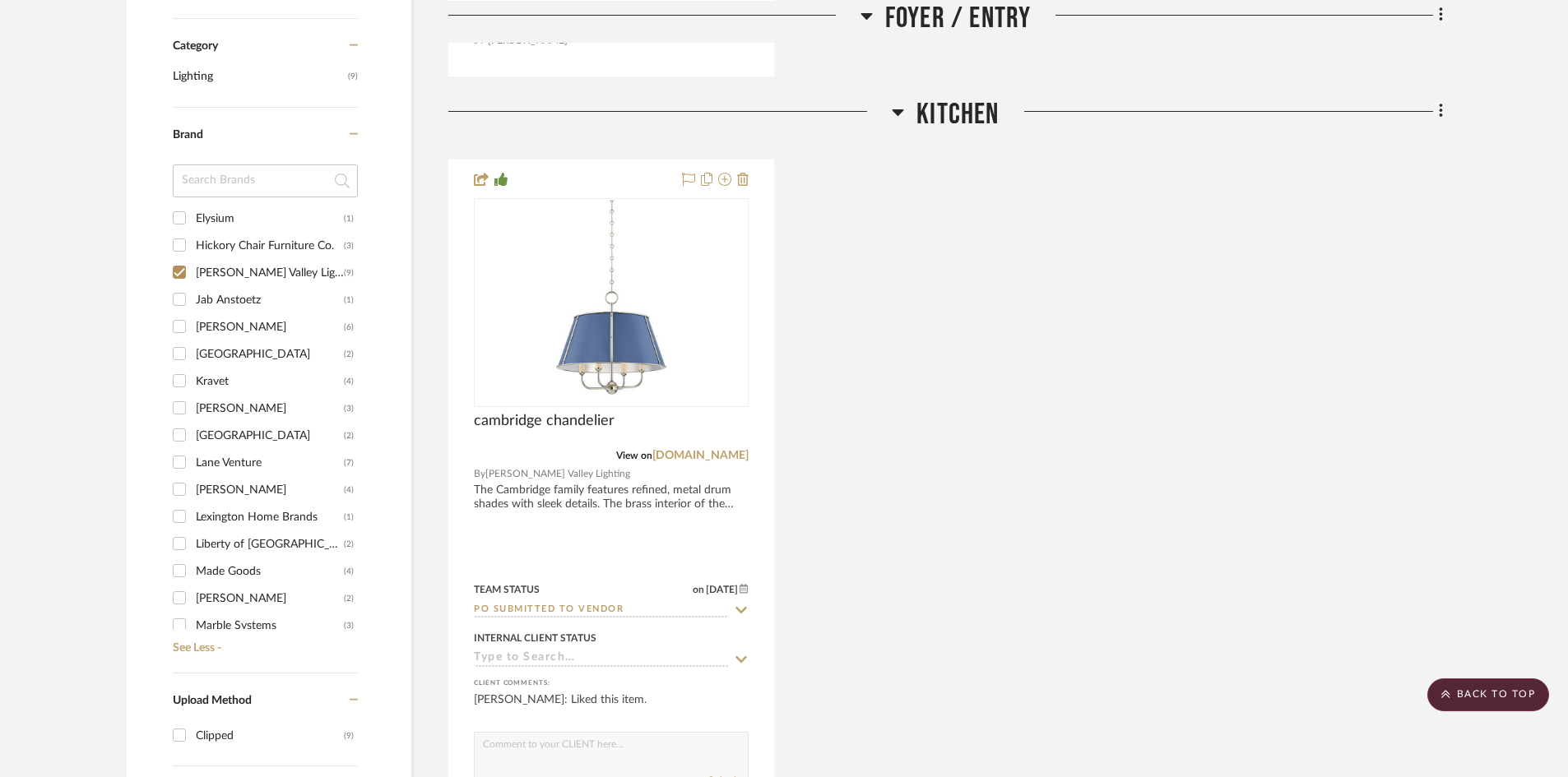
scroll to position [246, 0]
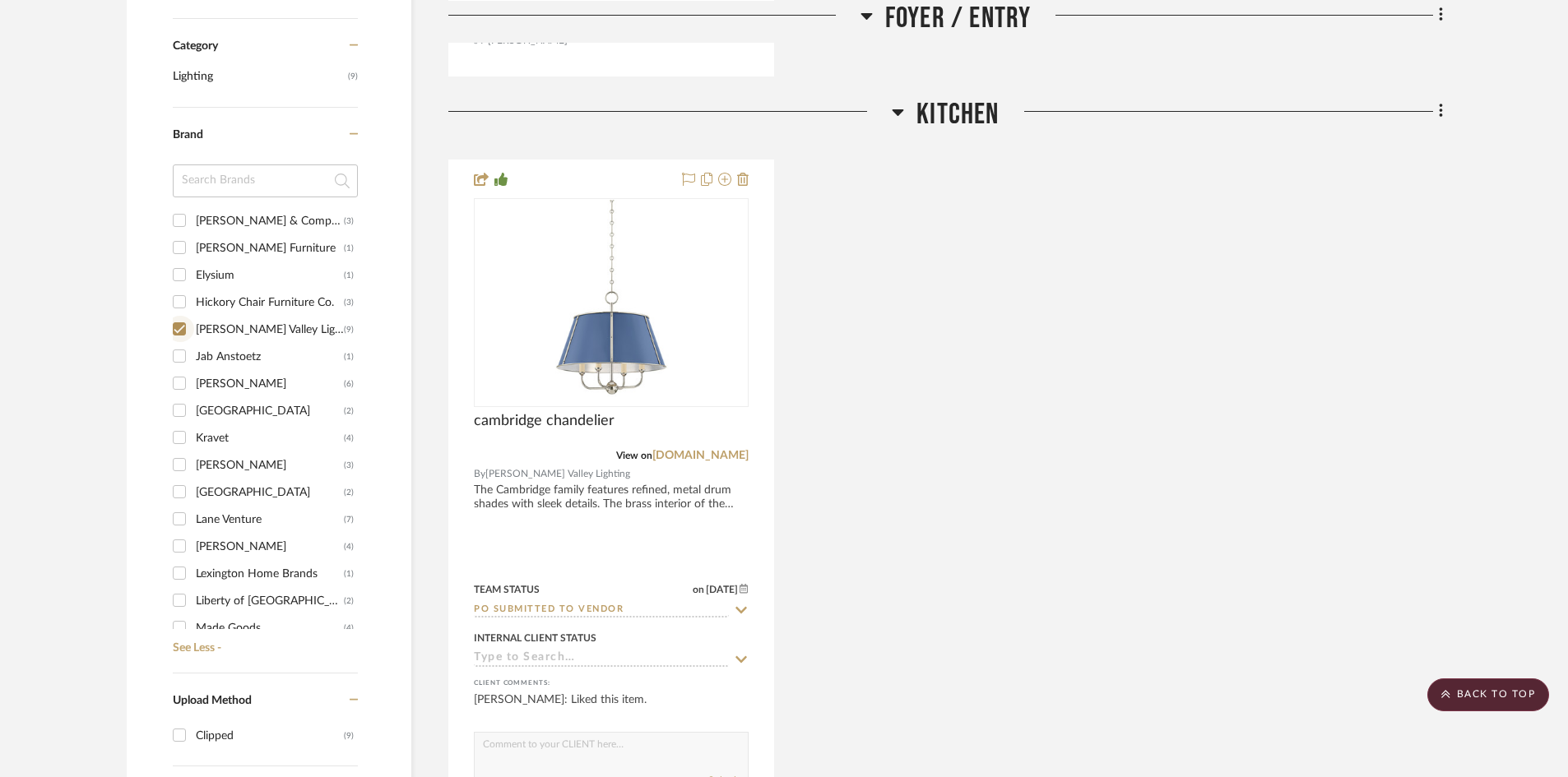
click at [180, 329] on input "Hudson Valley Lighting (9)" at bounding box center [179, 328] width 26 height 26
checkbox input "false"
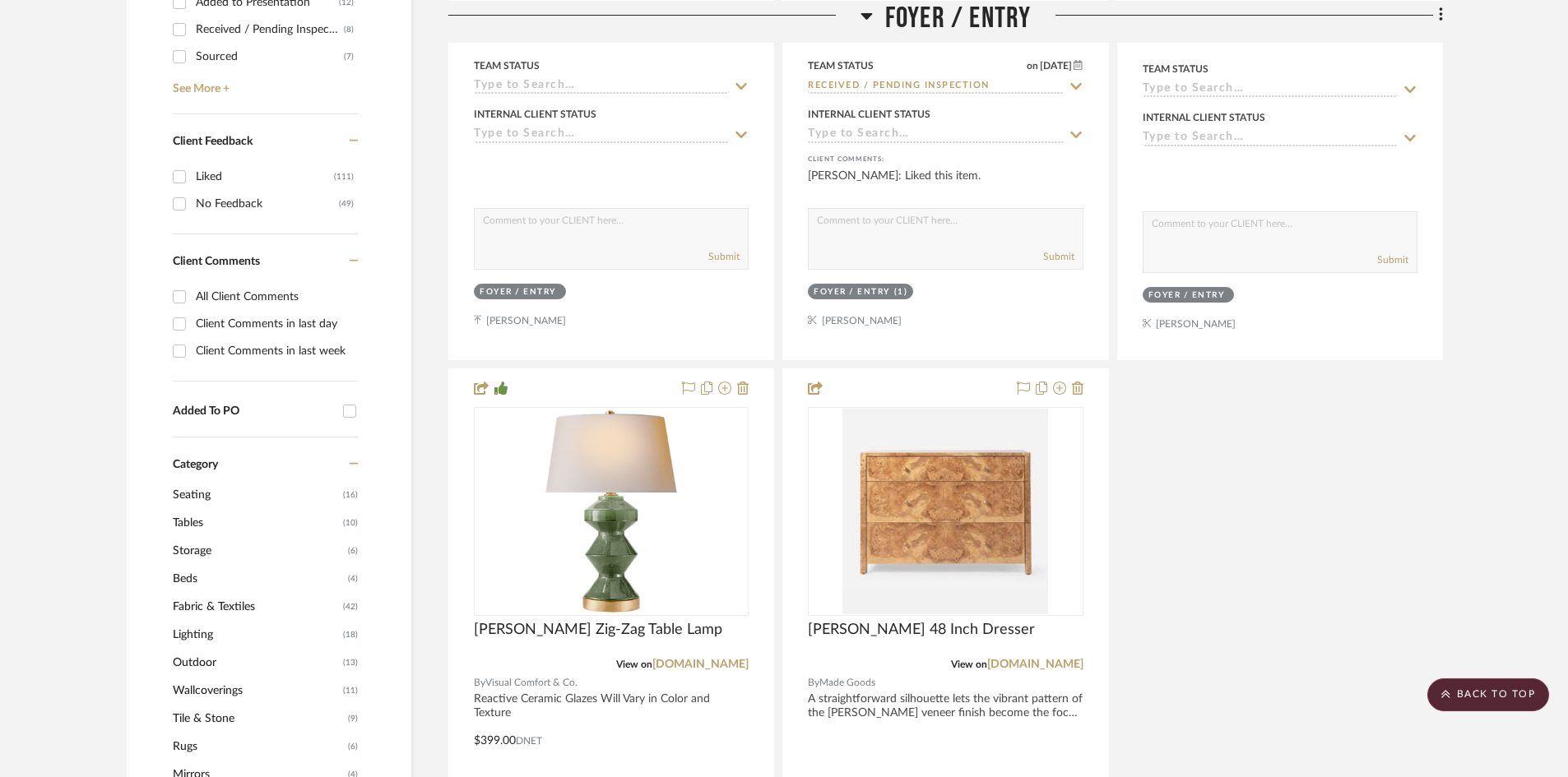
scroll to position [766, 0]
